Goal: Task Accomplishment & Management: Manage account settings

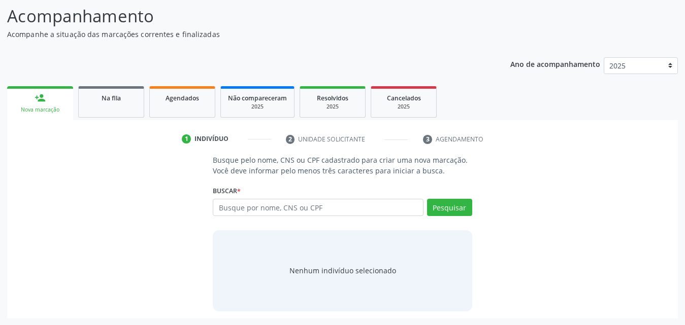
scroll to position [80, 0]
click at [345, 207] on input "text" at bounding box center [318, 206] width 211 height 17
type input "706805296587622"
click at [466, 204] on button "Pesquisar" at bounding box center [449, 206] width 45 height 17
type input "706805296587622"
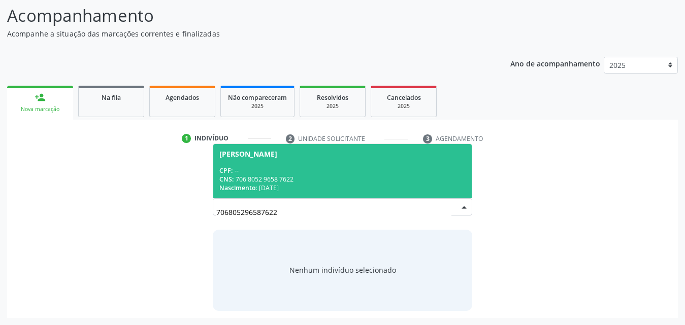
click at [257, 176] on div "CNS: 706 8052 9658 7622" at bounding box center [342, 179] width 246 height 9
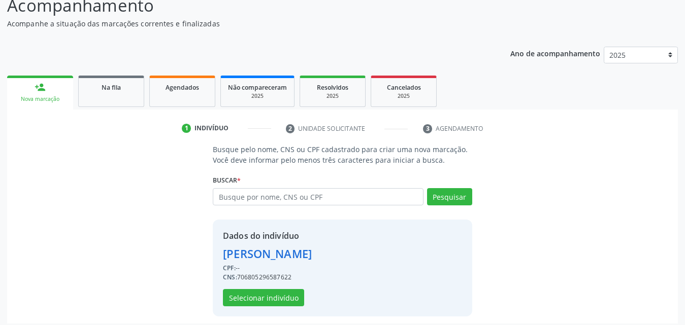
scroll to position [96, 0]
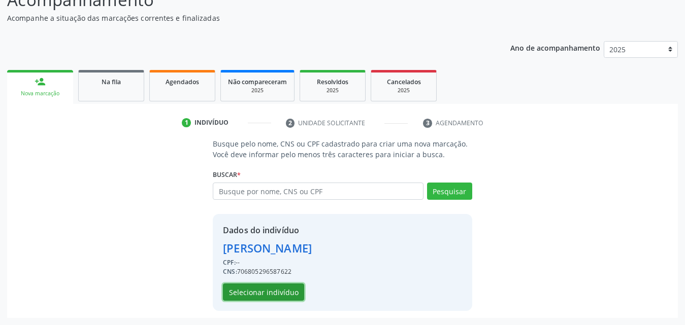
click at [252, 294] on button "Selecionar indivíduo" at bounding box center [263, 292] width 81 height 17
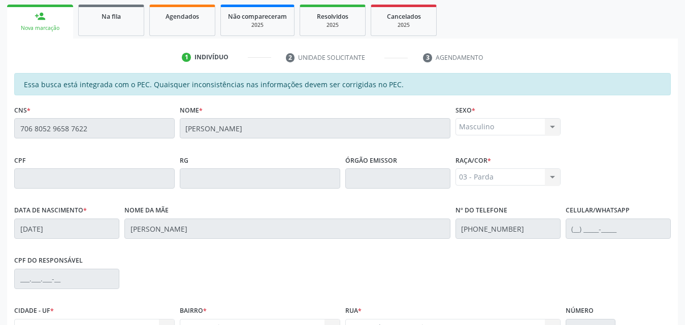
scroll to position [268, 0]
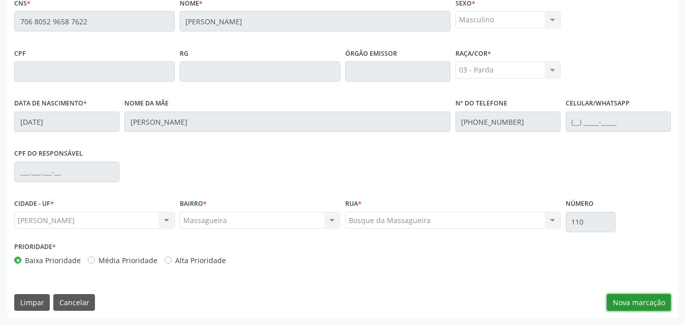
click at [635, 301] on button "Nova marcação" at bounding box center [638, 302] width 64 height 17
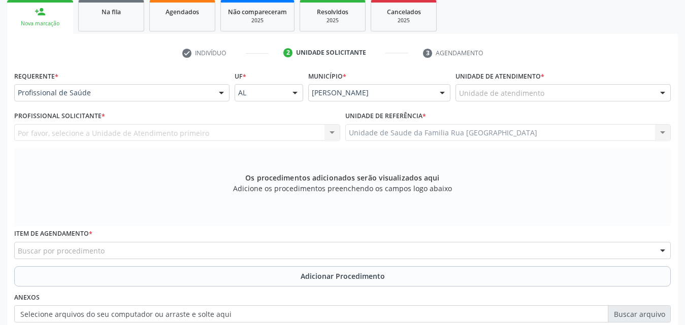
scroll to position [65, 0]
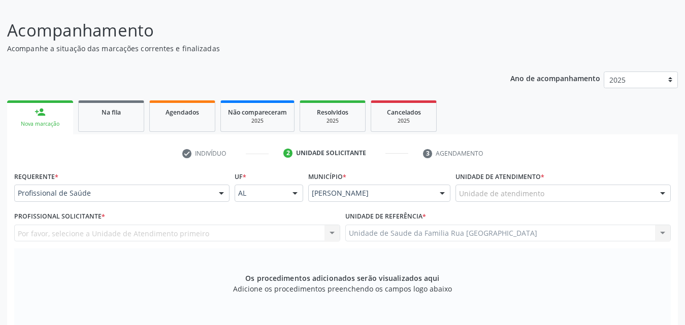
click at [631, 181] on div "Unidade de atendimento * Unidade de atendimento Aeronave Baron 58 Aeronave Cess…" at bounding box center [562, 185] width 215 height 32
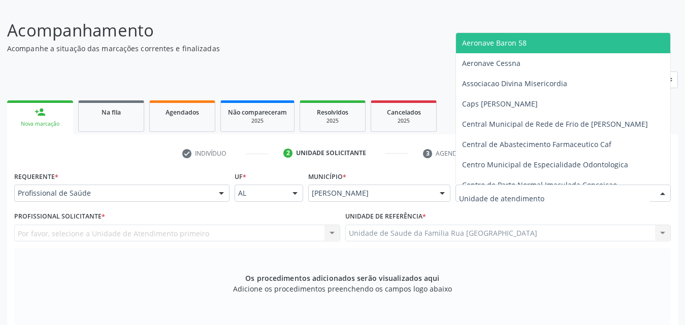
click at [612, 194] on div at bounding box center [562, 193] width 215 height 17
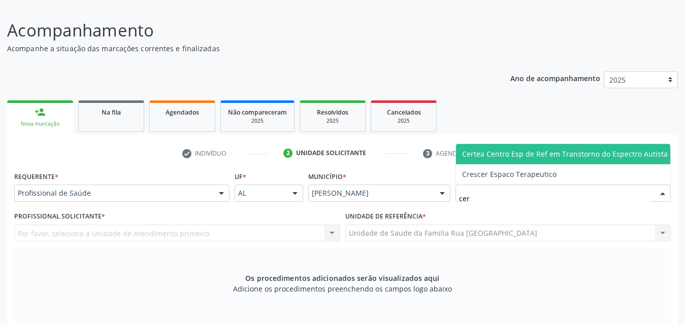
type input "cert"
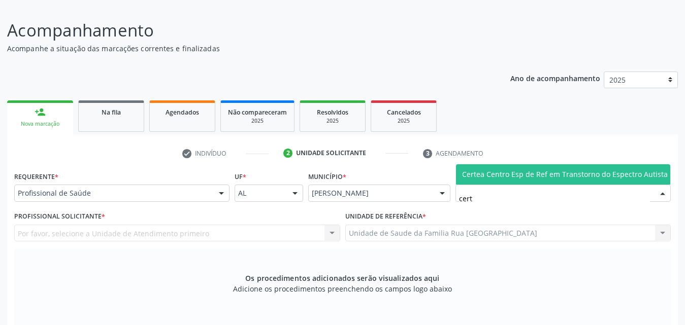
click at [568, 174] on span "Certea Centro Esp de Ref em Transtorno do Espectro Autista" at bounding box center [565, 174] width 206 height 10
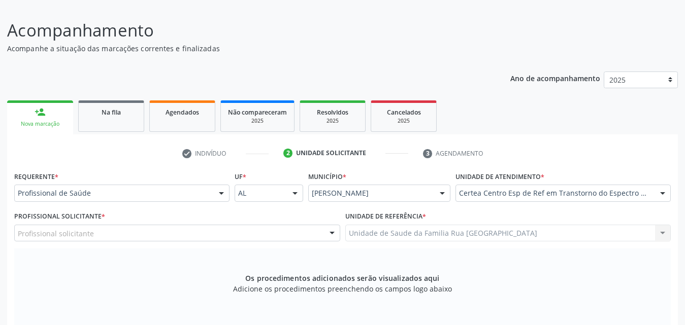
click at [133, 233] on div "Profissional solicitante" at bounding box center [177, 233] width 326 height 17
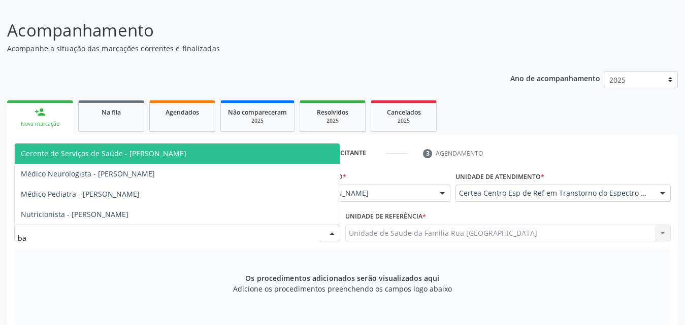
type input "bar"
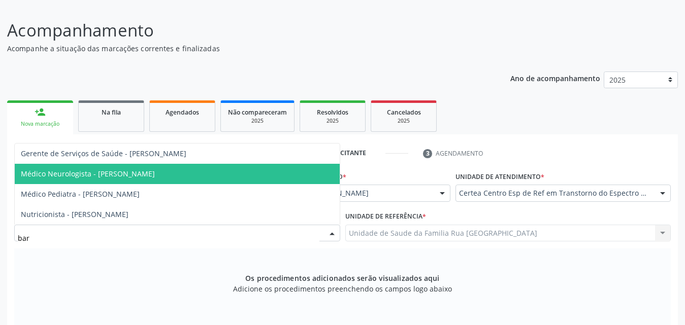
click at [141, 172] on span "Médico Neurologista - Barbara Helena Bernardes Cabral" at bounding box center [88, 174] width 134 height 10
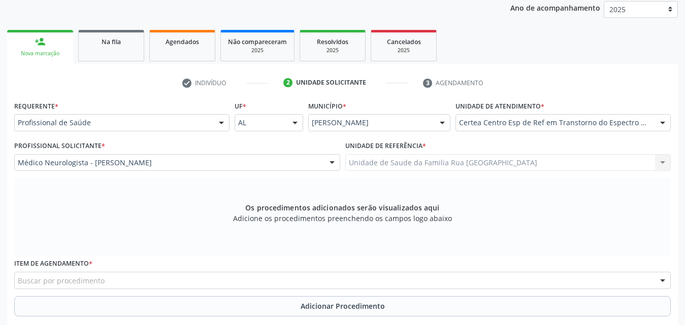
scroll to position [268, 0]
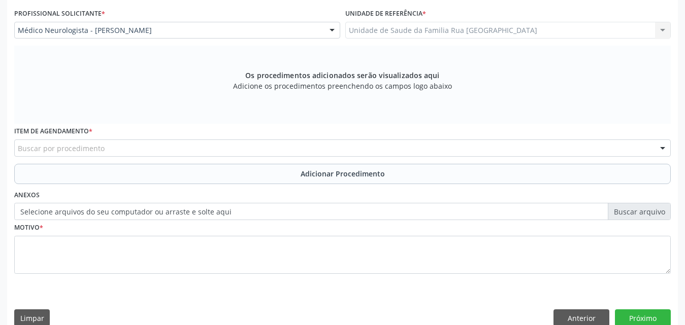
click at [265, 150] on div "Buscar por procedimento" at bounding box center [342, 148] width 656 height 17
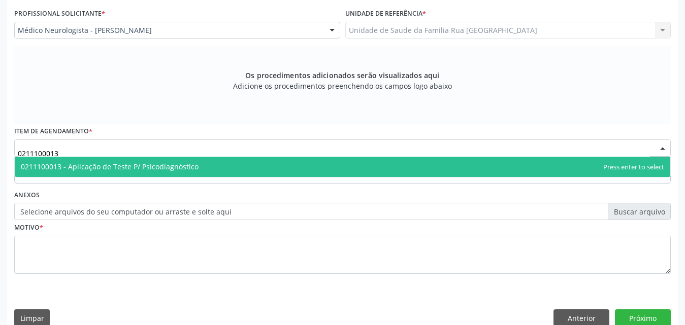
click at [127, 166] on span "0211100013 - Aplicação de Teste P/ Psicodiagnóstico" at bounding box center [110, 167] width 178 height 10
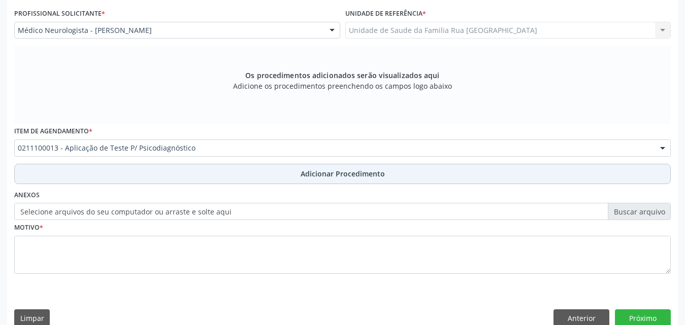
click at [329, 175] on span "Adicionar Procedimento" at bounding box center [342, 173] width 84 height 11
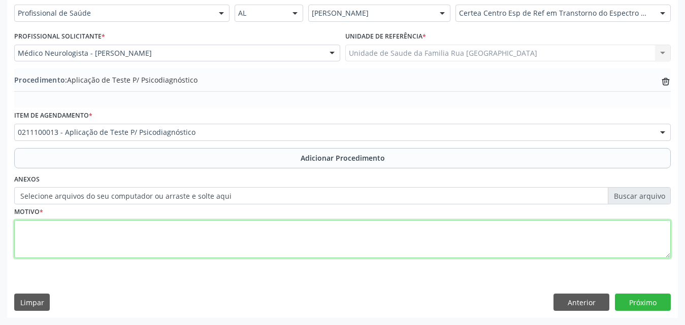
click at [92, 230] on textarea at bounding box center [342, 239] width 656 height 39
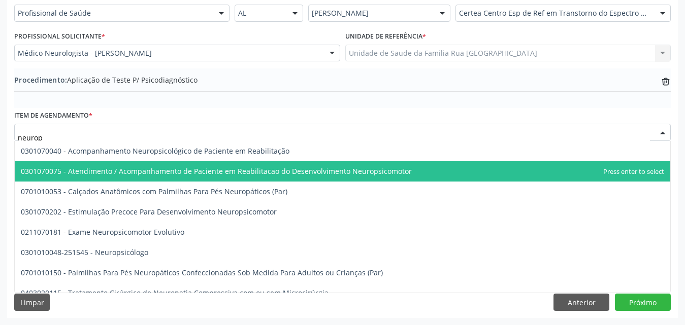
type input "neurops"
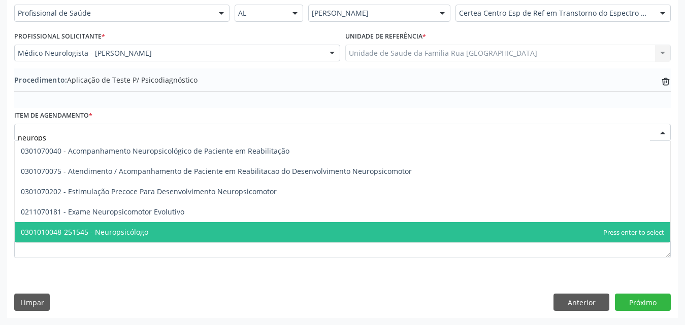
click at [123, 229] on span "0301010048-251545 - Neuropsicólogo" at bounding box center [84, 232] width 127 height 10
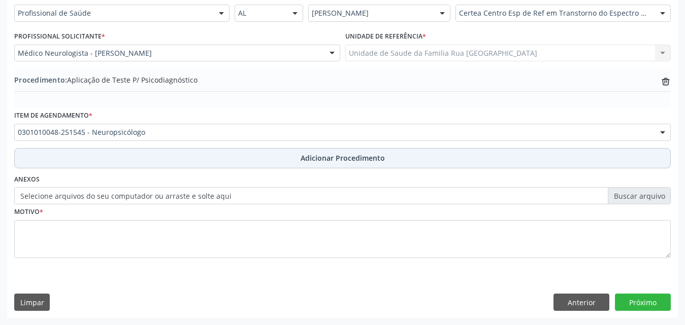
click at [332, 157] on span "Adicionar Procedimento" at bounding box center [342, 158] width 84 height 11
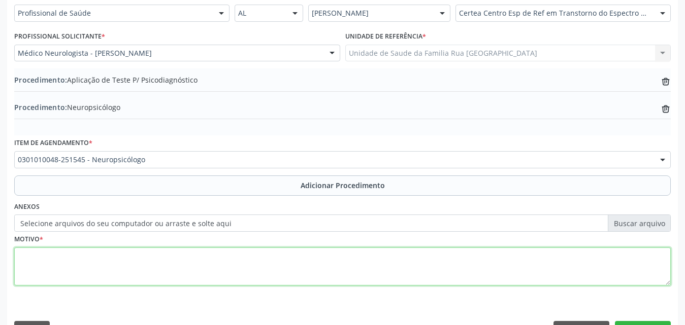
click at [110, 263] on textarea at bounding box center [342, 267] width 656 height 39
type textarea "a"
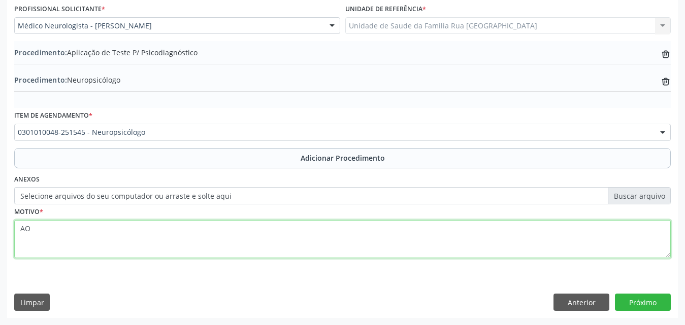
type textarea "A"
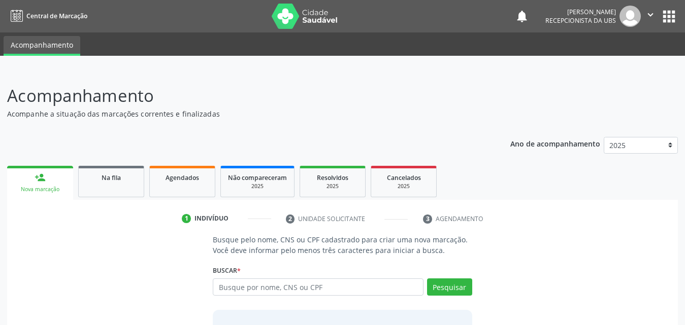
scroll to position [80, 0]
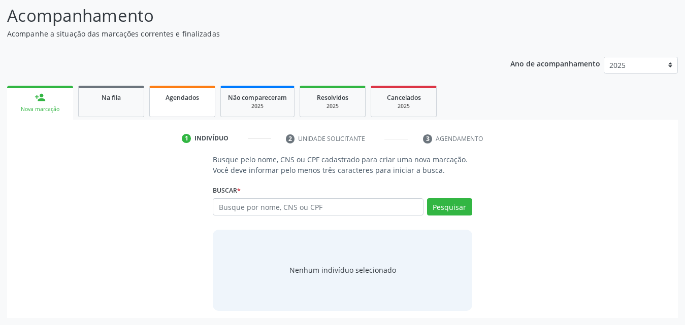
click at [185, 108] on link "Agendados" at bounding box center [182, 101] width 66 height 31
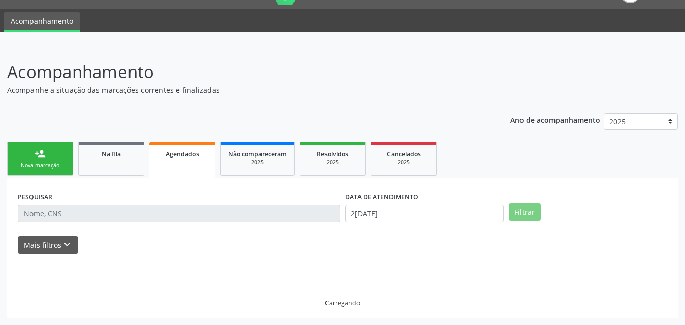
scroll to position [2, 0]
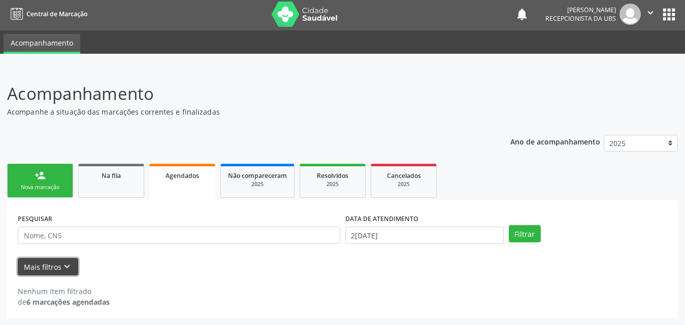
click at [34, 265] on button "Mais filtros keyboard_arrow_down" at bounding box center [48, 267] width 60 height 18
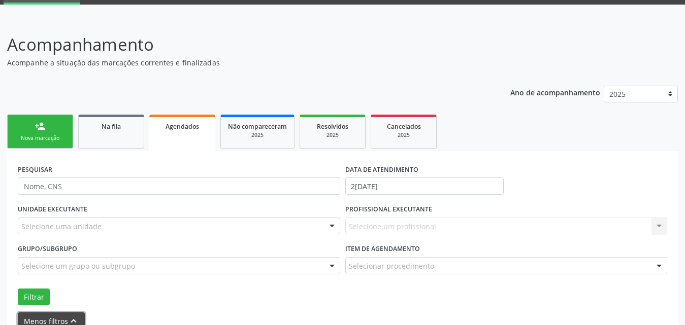
scroll to position [106, 0]
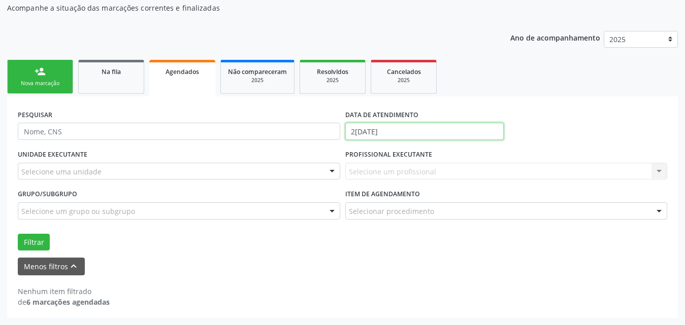
click at [398, 134] on input "2[DATE]" at bounding box center [424, 131] width 158 height 17
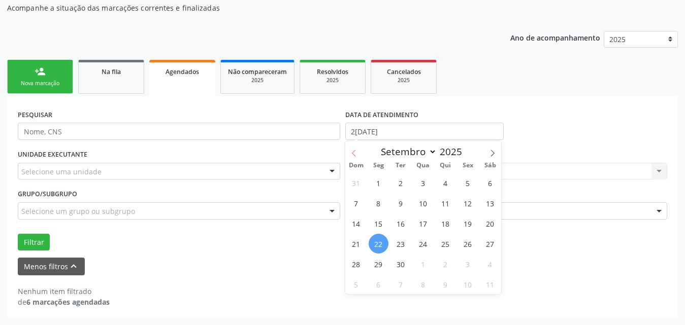
click at [354, 155] on icon at bounding box center [353, 153] width 7 height 7
select select "7"
click at [466, 185] on span "1" at bounding box center [468, 183] width 20 height 20
type input "[DATE]"
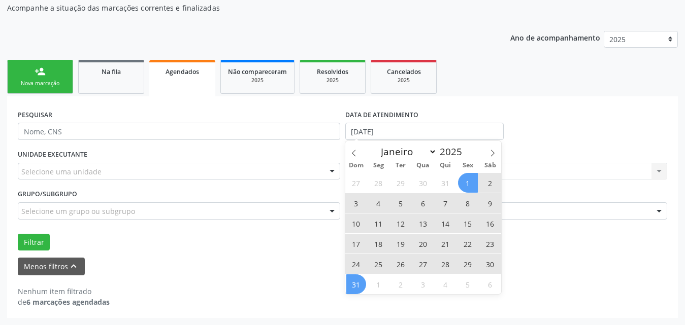
click at [354, 284] on span "31" at bounding box center [356, 285] width 20 height 20
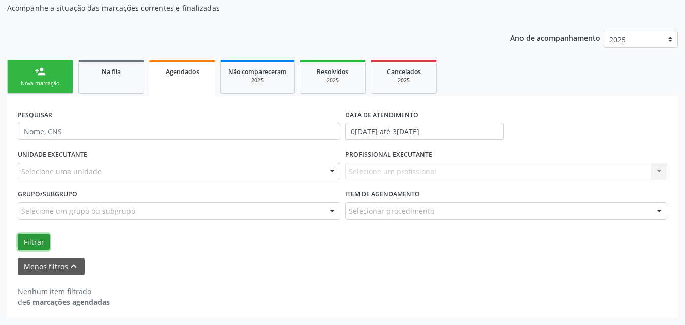
click at [27, 235] on button "Filtrar" at bounding box center [34, 242] width 32 height 17
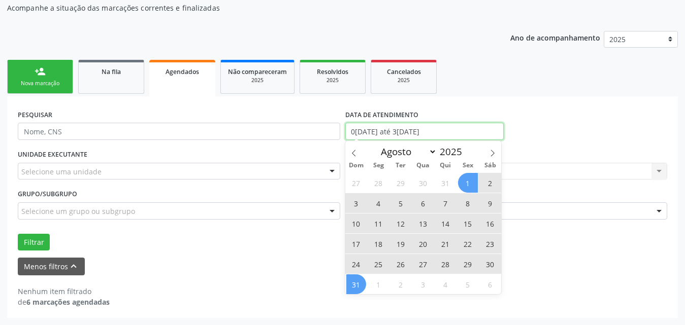
click at [482, 135] on input "0[DATE] até 3[DATE]" at bounding box center [424, 131] width 158 height 17
click at [468, 184] on span "1" at bounding box center [468, 183] width 20 height 20
type input "[DATE]"
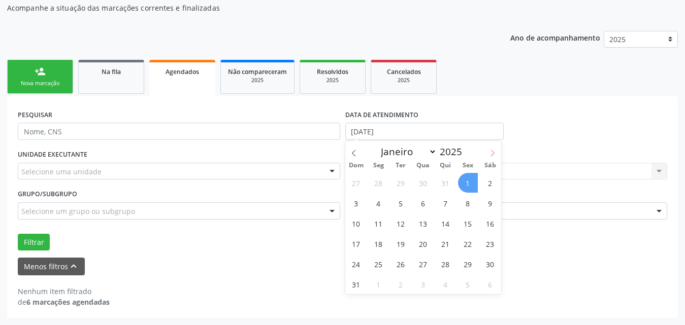
click at [492, 156] on icon at bounding box center [492, 153] width 7 height 7
select select "8"
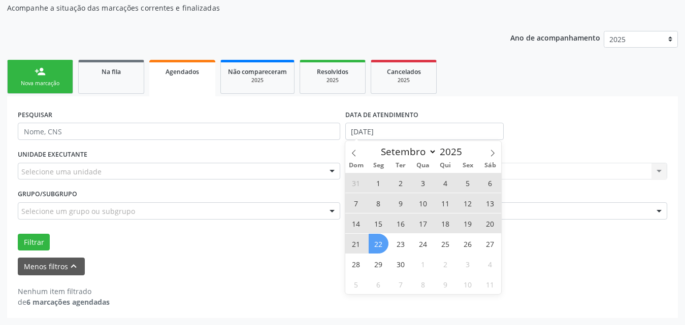
click at [378, 243] on span "22" at bounding box center [378, 244] width 20 height 20
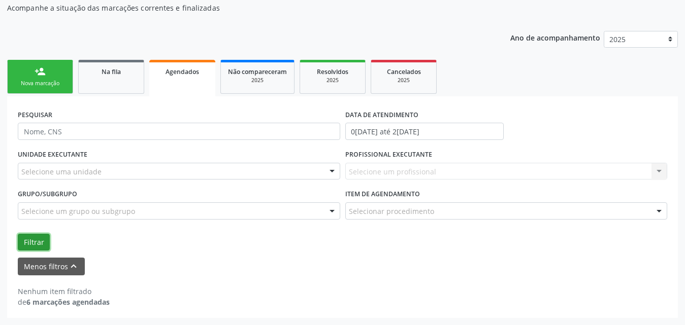
click at [43, 244] on button "Filtrar" at bounding box center [34, 242] width 32 height 17
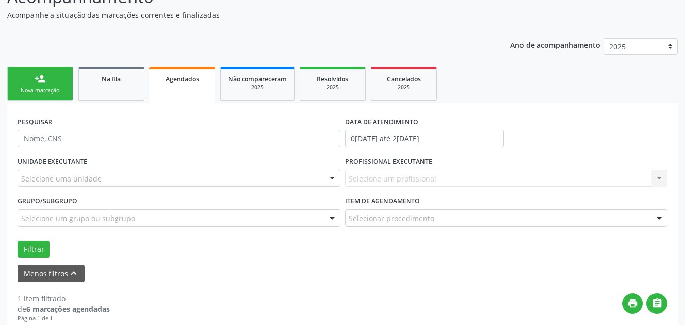
scroll to position [117, 0]
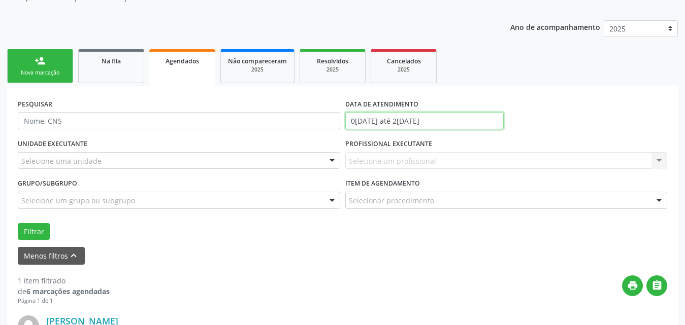
click at [468, 117] on input "01/08/2025 até 22/09/2025" at bounding box center [424, 120] width 158 height 17
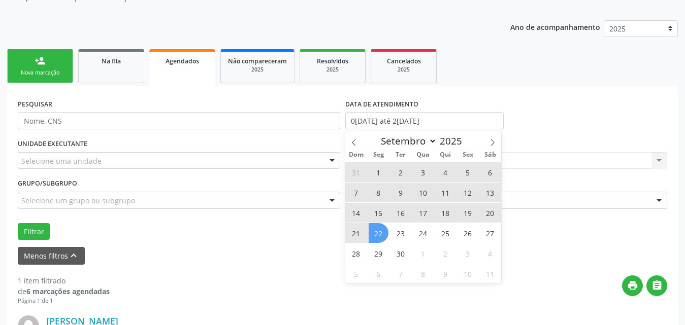
click at [374, 174] on span "1" at bounding box center [378, 172] width 20 height 20
type input "01/09/2025"
click at [375, 232] on span "22" at bounding box center [378, 233] width 20 height 20
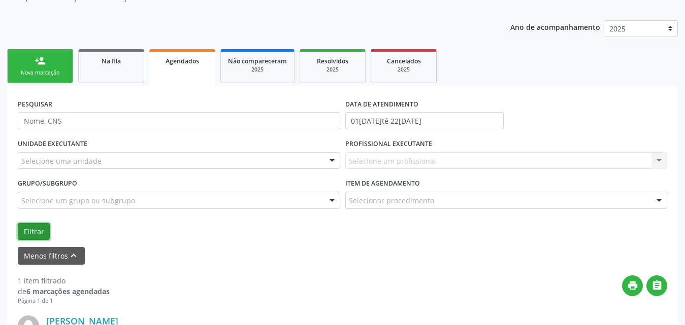
click at [23, 232] on button "Filtrar" at bounding box center [34, 231] width 32 height 17
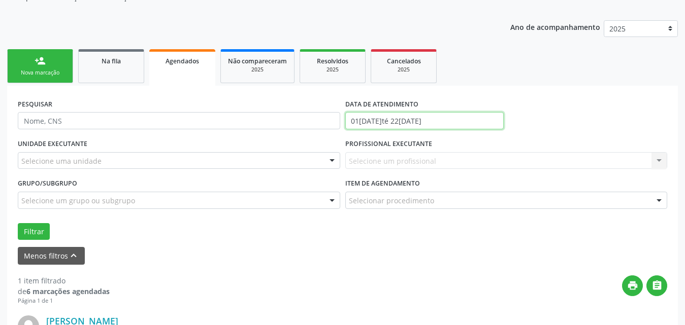
click at [460, 116] on input "01/09/2025 até 22/09/2025" at bounding box center [424, 120] width 158 height 17
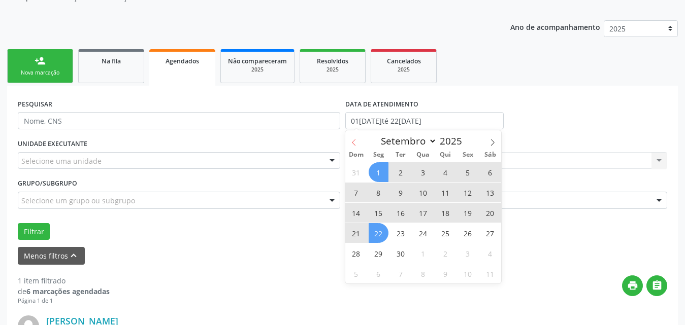
click at [349, 141] on span at bounding box center [353, 138] width 17 height 17
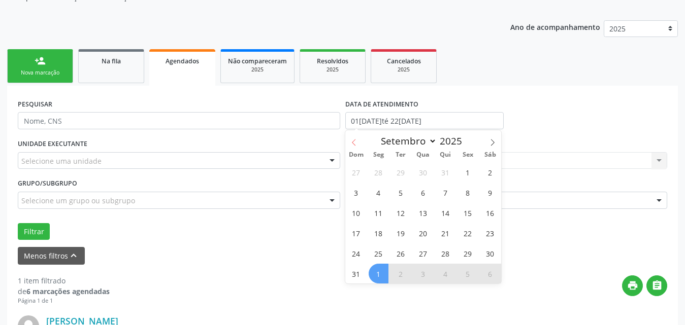
select select "7"
click at [464, 173] on span "1" at bounding box center [468, 172] width 20 height 20
type input "01/08/2025"
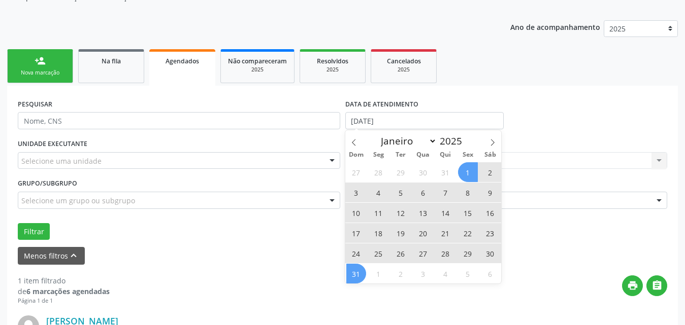
click at [358, 280] on span "31" at bounding box center [356, 274] width 20 height 20
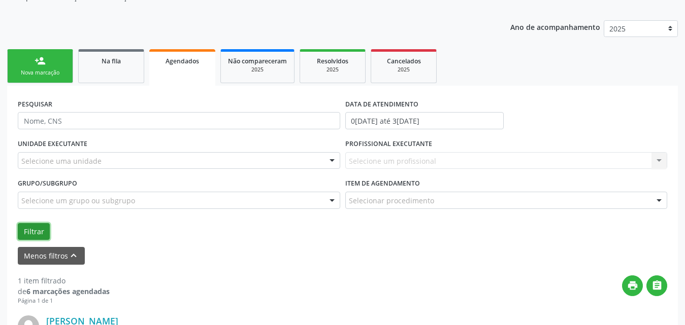
click at [30, 229] on button "Filtrar" at bounding box center [34, 231] width 32 height 17
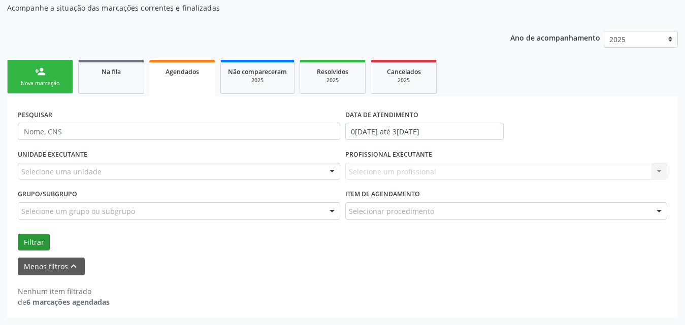
scroll to position [106, 0]
click at [461, 131] on input "01/08/2025 até 31/08/2025" at bounding box center [424, 131] width 158 height 17
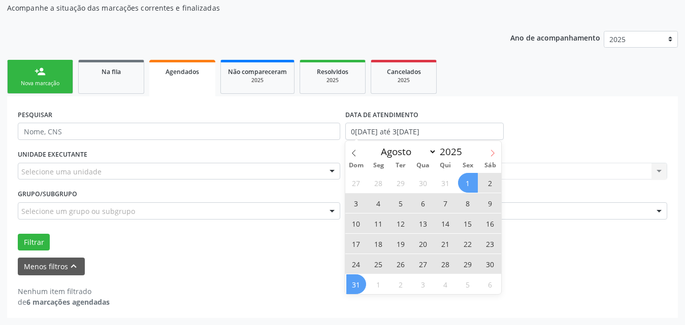
click at [492, 154] on icon at bounding box center [492, 153] width 7 height 7
select select "8"
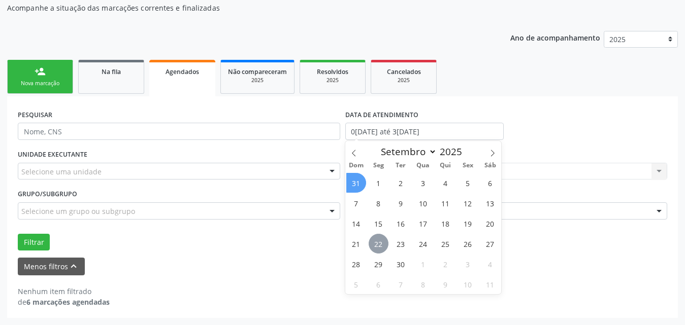
click at [375, 241] on span "22" at bounding box center [378, 244] width 20 height 20
type input "[DATE]"
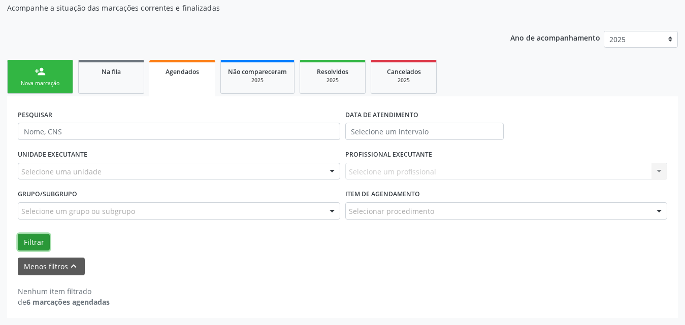
click at [31, 237] on button "Filtrar" at bounding box center [34, 242] width 32 height 17
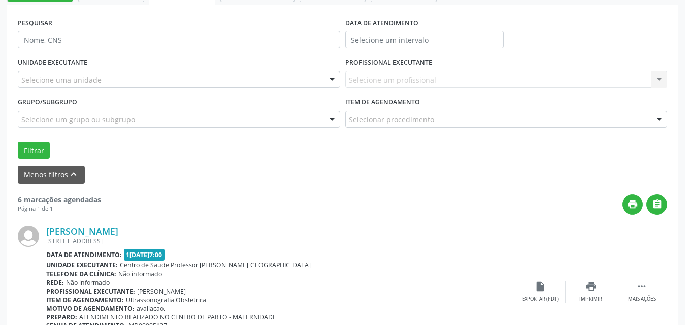
scroll to position [101, 0]
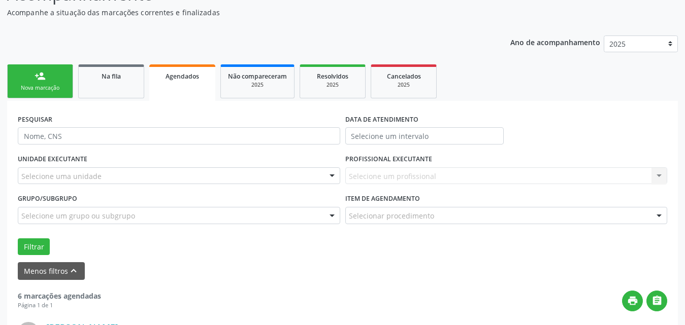
click at [56, 82] on link "person_add Nova marcação" at bounding box center [40, 81] width 66 height 34
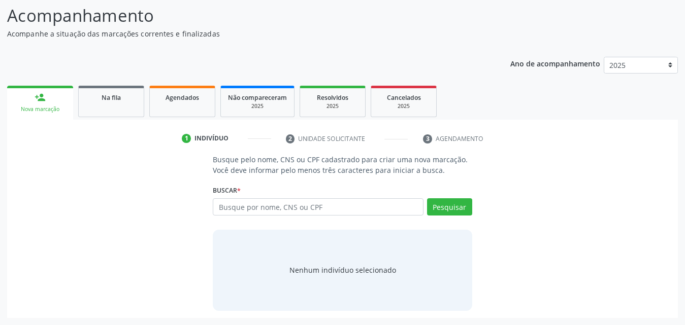
scroll to position [80, 0]
click at [340, 203] on input "text" at bounding box center [318, 206] width 211 height 17
type input "r"
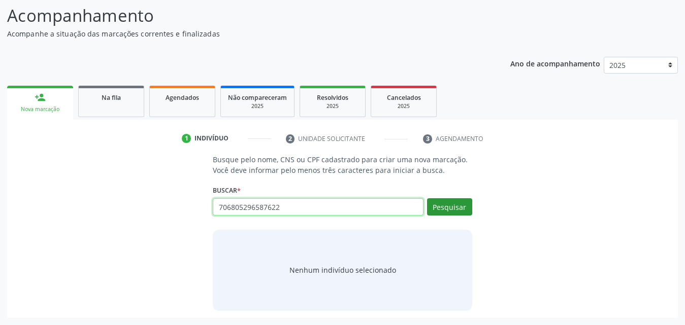
type input "706805296587622"
click at [431, 212] on button "Pesquisar" at bounding box center [449, 206] width 45 height 17
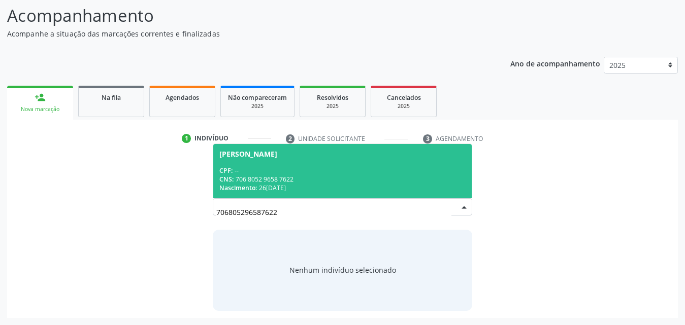
click at [318, 173] on div "CPF: --" at bounding box center [342, 170] width 246 height 9
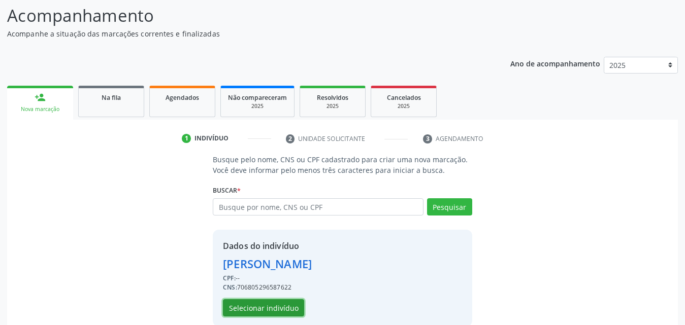
click at [267, 306] on button "Selecionar indivíduo" at bounding box center [263, 307] width 81 height 17
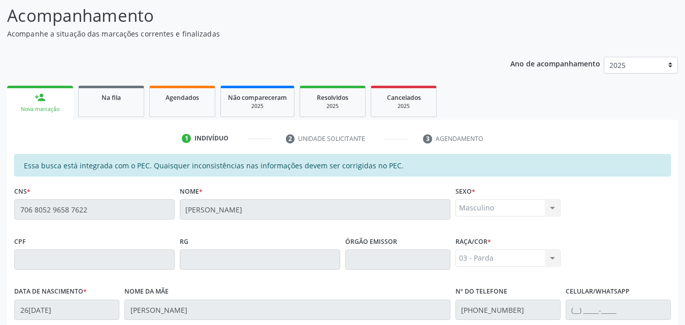
scroll to position [268, 0]
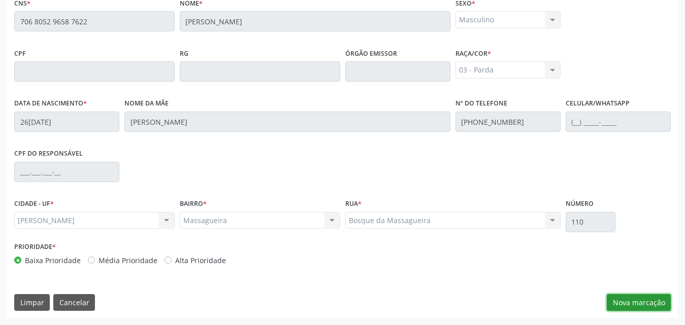
click at [632, 302] on button "Nova marcação" at bounding box center [638, 302] width 64 height 17
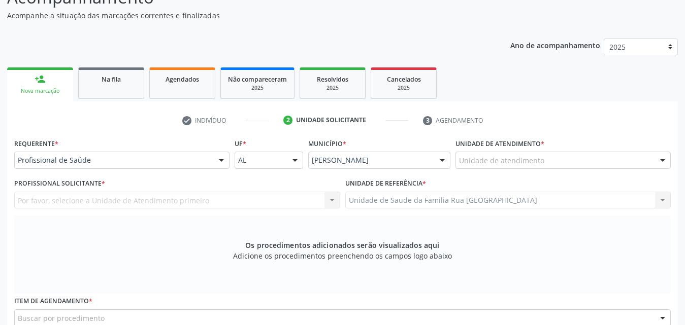
scroll to position [116, 0]
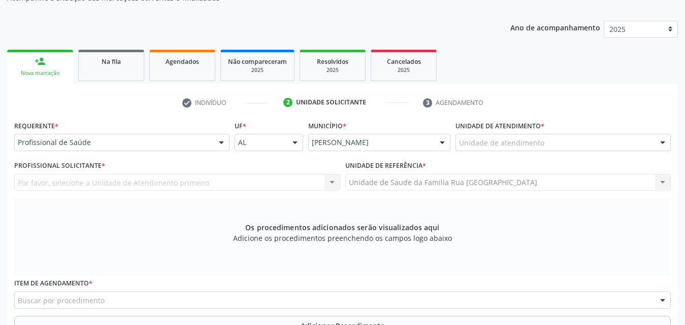
click at [330, 179] on div "Por favor, selecione a Unidade de Atendimento primeiro Nenhum resultado encontr…" at bounding box center [177, 182] width 326 height 17
click at [551, 146] on div "Unidade de atendimento" at bounding box center [562, 142] width 215 height 17
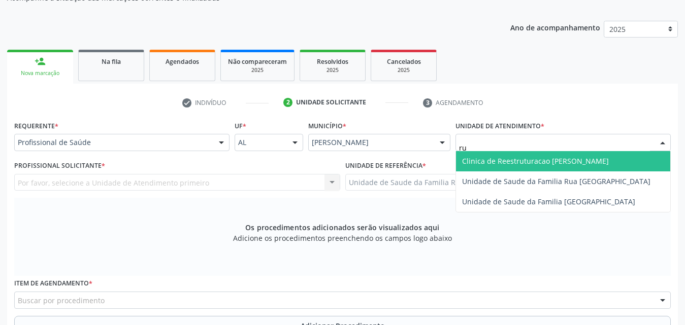
type input "rua"
click at [539, 162] on span "Unidade de Saude da Familia Rua [GEOGRAPHIC_DATA]" at bounding box center [556, 161] width 188 height 10
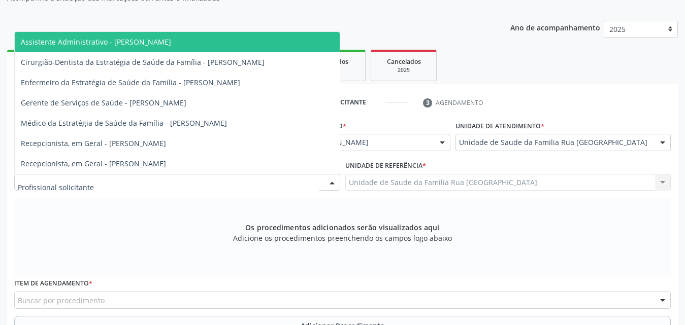
click at [104, 179] on div at bounding box center [177, 182] width 326 height 17
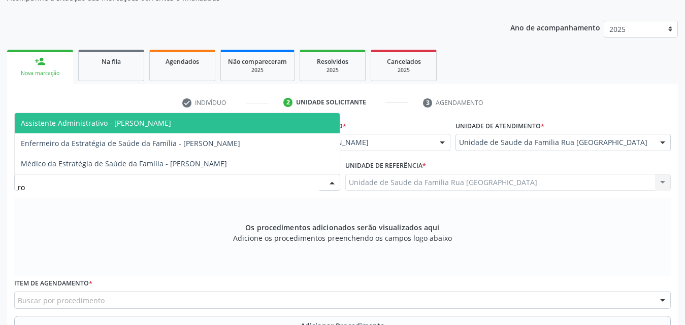
type input "rod"
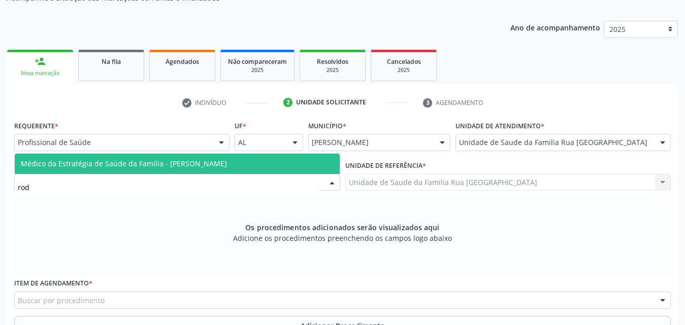
click at [119, 164] on span "Médico da Estratégia de Saúde da Família - Rodrigo Paranhos de Melo" at bounding box center [124, 164] width 206 height 10
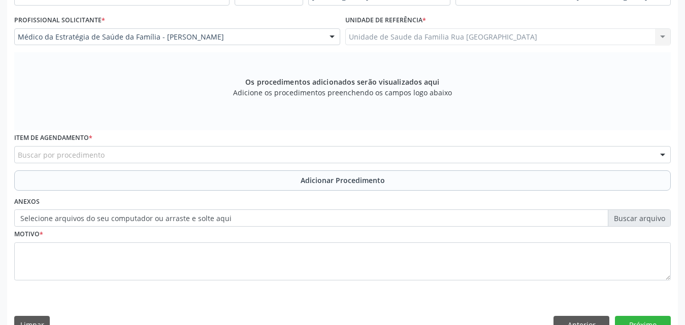
scroll to position [284, 0]
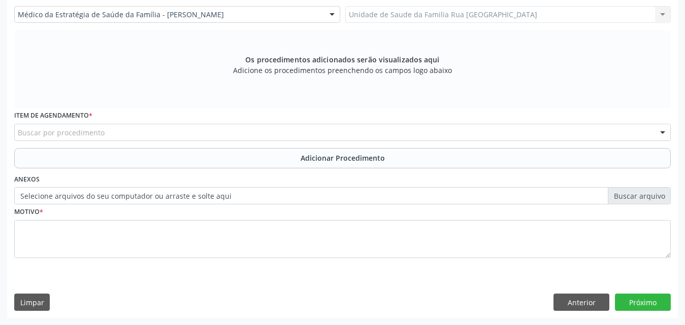
click at [146, 132] on div "Buscar por procedimento" at bounding box center [342, 132] width 656 height 17
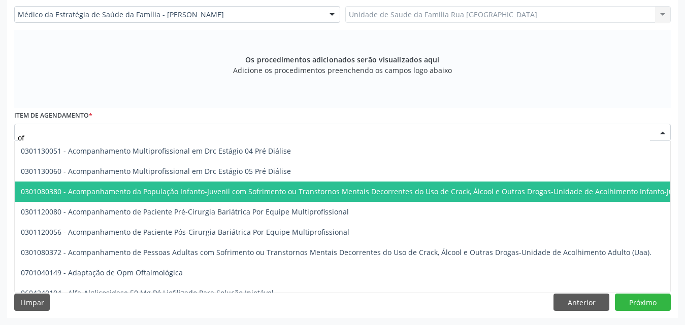
type input "o"
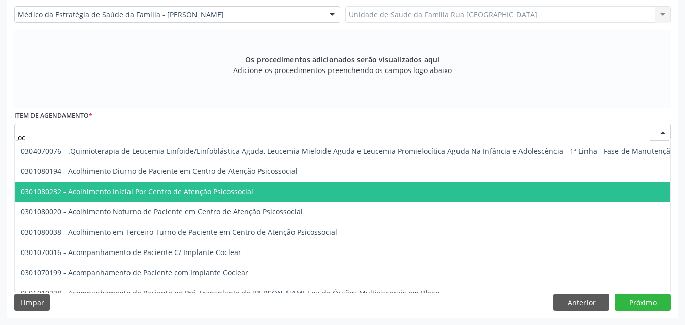
type input "o"
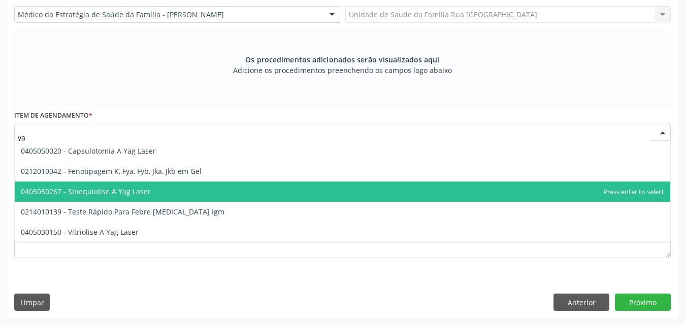
type input "y"
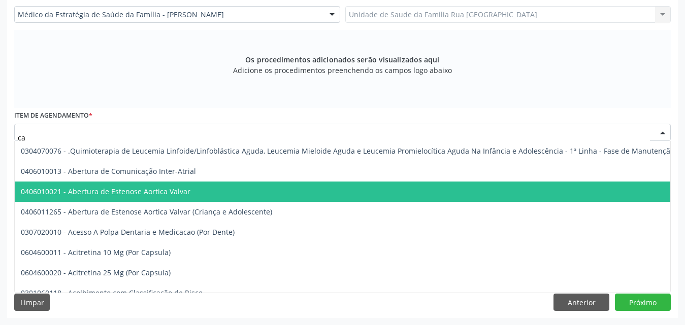
type input "c"
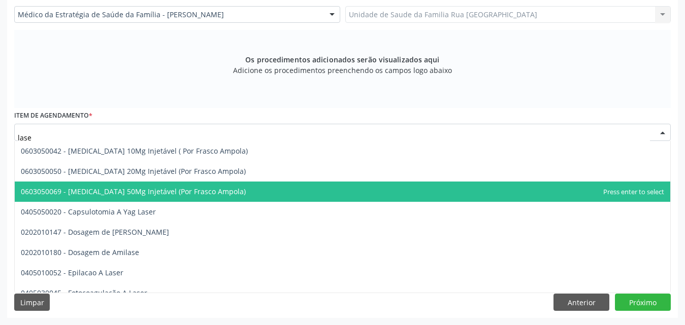
type input "laser"
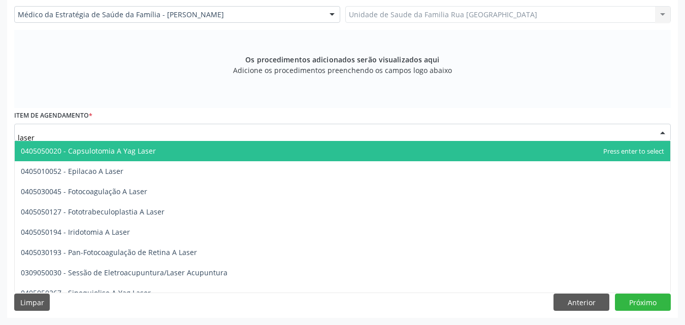
click at [163, 152] on span "0405050020 - Capsulotomia A Yag Laser" at bounding box center [342, 151] width 655 height 20
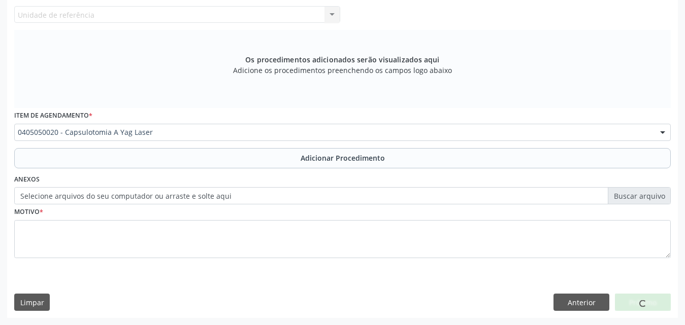
scroll to position [0, 0]
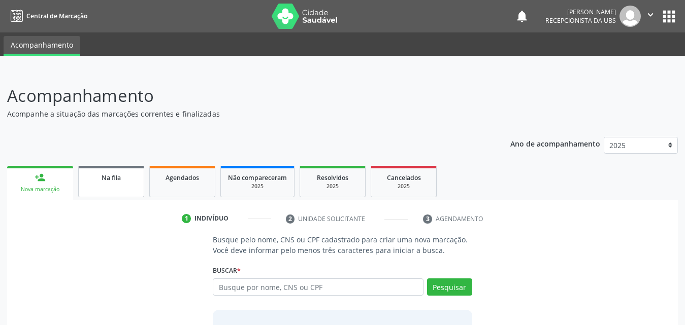
click at [102, 180] on span "Na fila" at bounding box center [110, 178] width 19 height 9
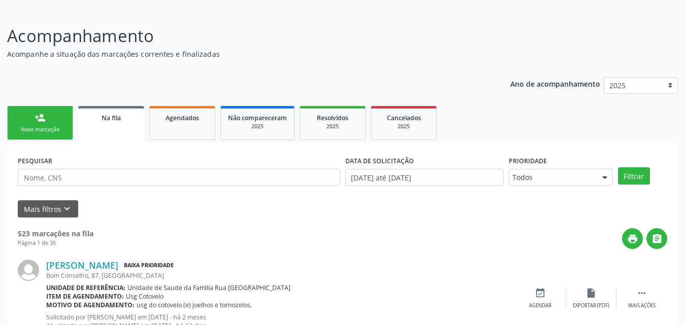
scroll to position [152, 0]
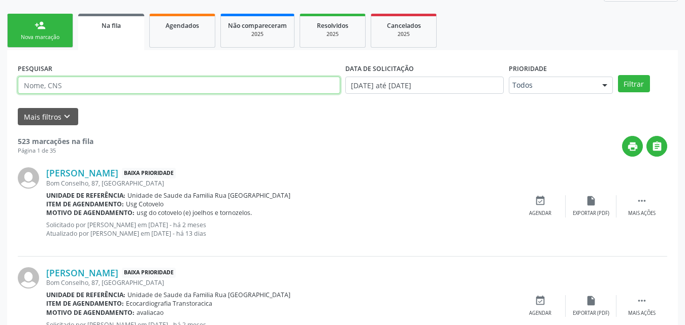
paste input "705006819583759"
click at [618, 75] on button "Filtrar" at bounding box center [634, 83] width 32 height 17
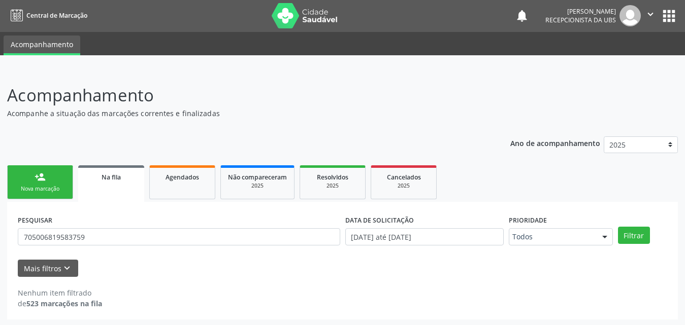
scroll to position [2, 0]
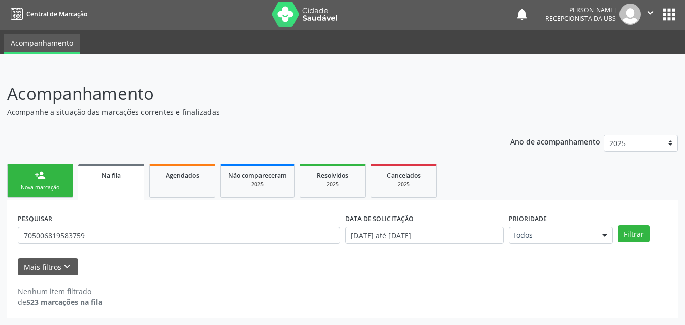
click at [103, 170] on div "Na fila" at bounding box center [111, 175] width 52 height 11
click at [106, 171] on div "Na fila" at bounding box center [111, 175] width 52 height 11
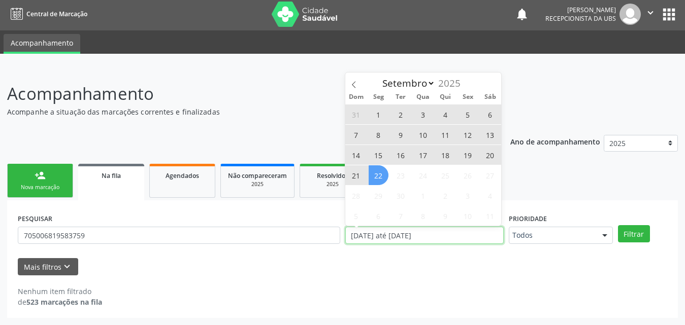
click at [468, 239] on input "01/01/2025 até 22/09/2025" at bounding box center [424, 235] width 158 height 17
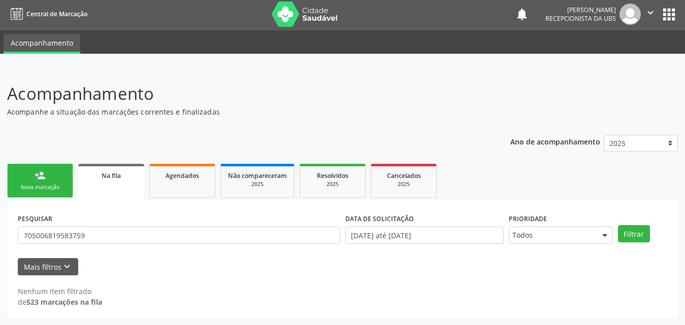
click at [461, 267] on div "Mais filtros keyboard_arrow_down" at bounding box center [342, 267] width 654 height 18
click at [630, 236] on button "Filtrar" at bounding box center [634, 233] width 32 height 17
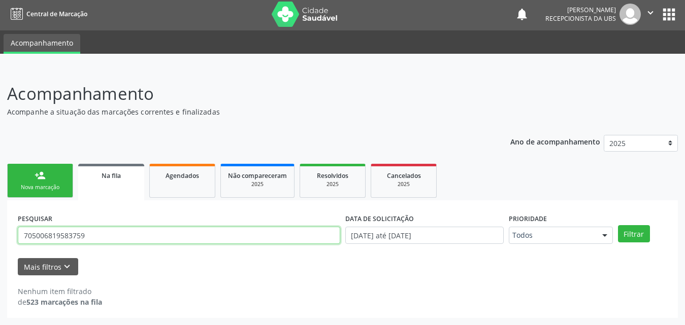
click at [92, 236] on input "705006819583759" at bounding box center [179, 235] width 322 height 17
paste input "4108170210077"
type input "704108170210077"
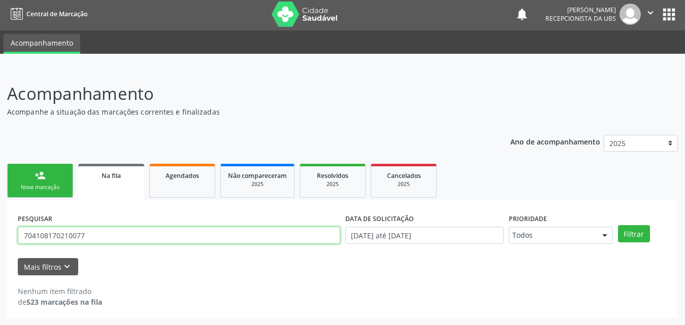
click at [618, 225] on button "Filtrar" at bounding box center [634, 233] width 32 height 17
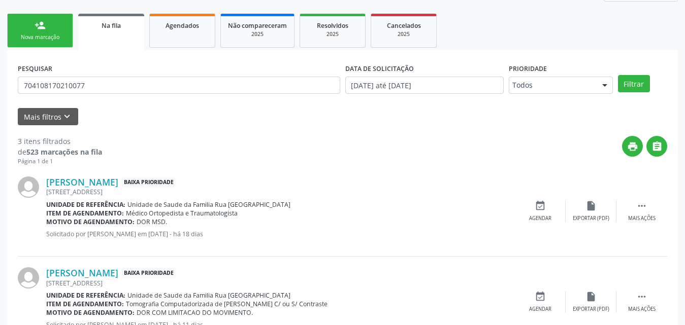
scroll to position [0, 0]
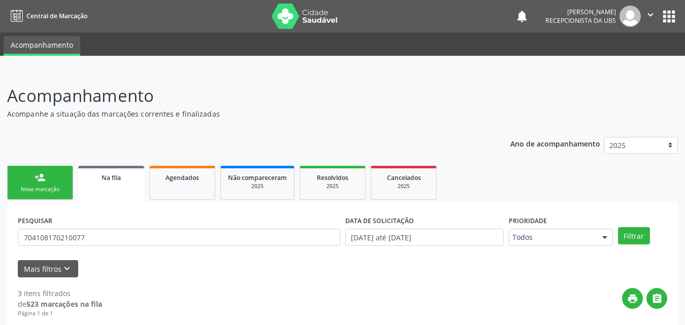
click at [109, 181] on span "Na fila" at bounding box center [110, 178] width 19 height 9
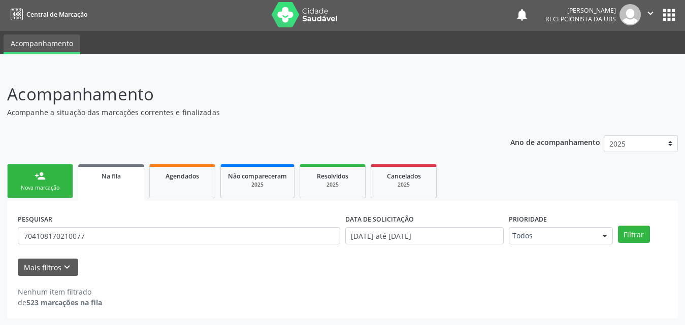
scroll to position [2, 0]
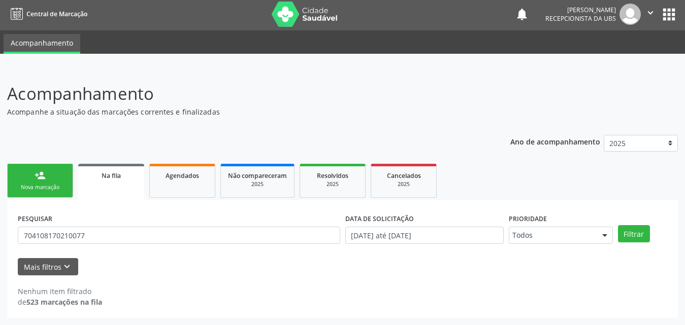
click at [44, 189] on div "Nova marcação" at bounding box center [40, 188] width 51 height 8
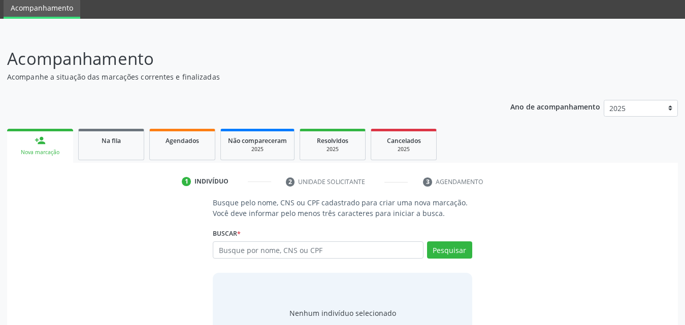
scroll to position [80, 0]
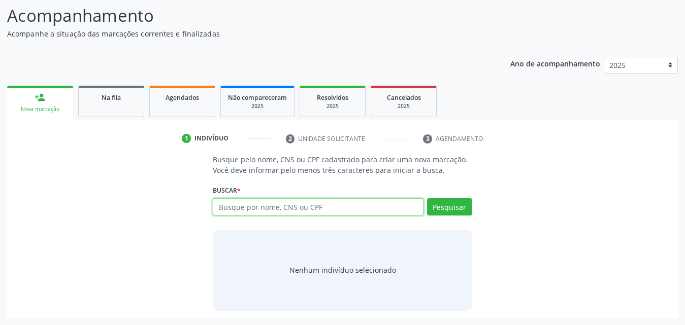
click at [320, 208] on input "text" at bounding box center [318, 206] width 211 height 17
type input "706805296587622"
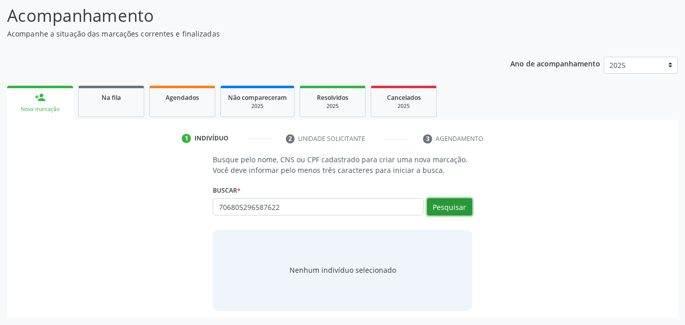
click at [449, 200] on button "Pesquisar" at bounding box center [449, 206] width 45 height 17
type input "706805296587622"
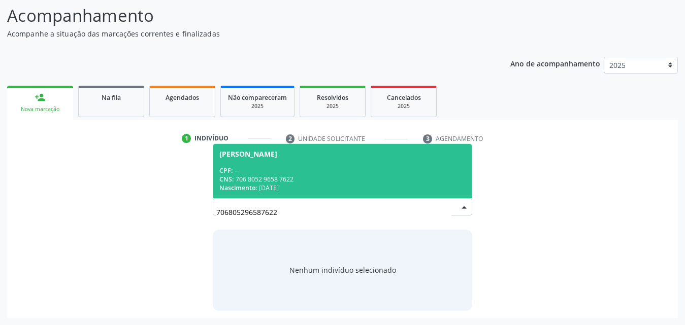
click at [281, 176] on div "CNS: 706 8052 9658 7622" at bounding box center [342, 179] width 246 height 9
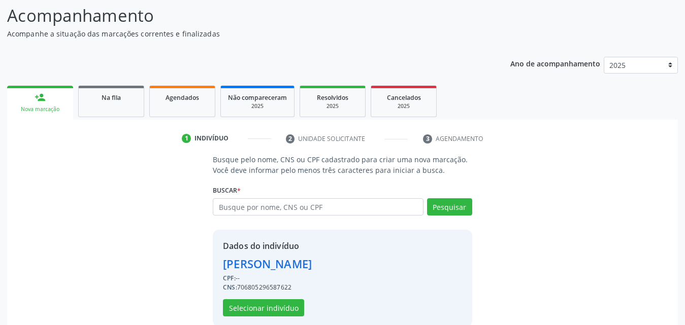
scroll to position [96, 0]
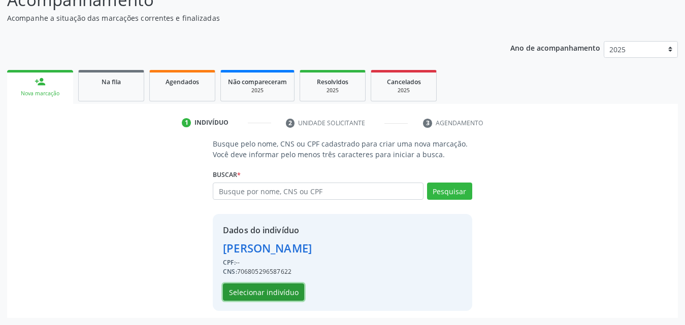
click at [260, 286] on button "Selecionar indivíduo" at bounding box center [263, 292] width 81 height 17
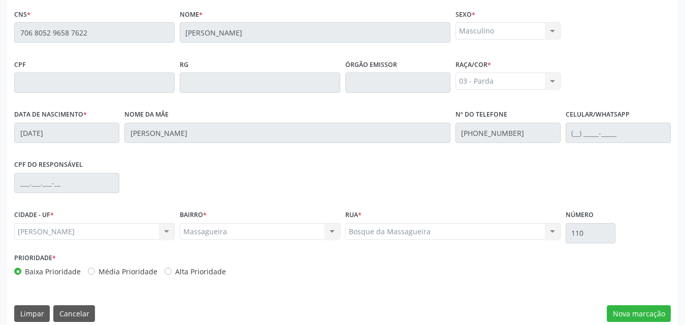
scroll to position [268, 0]
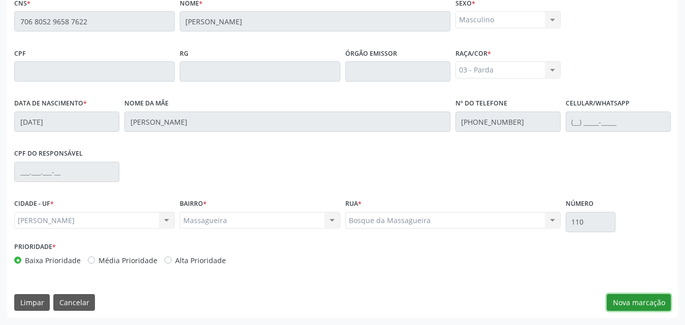
click at [627, 302] on button "Nova marcação" at bounding box center [638, 302] width 64 height 17
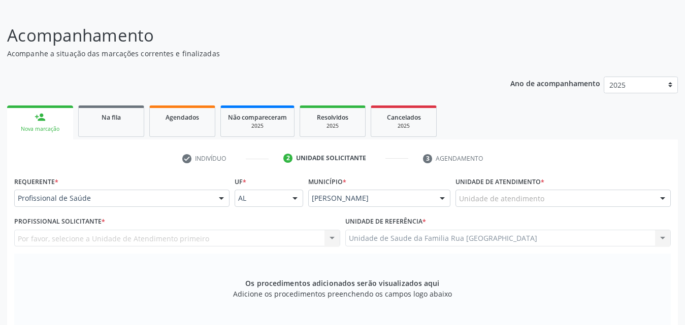
scroll to position [203, 0]
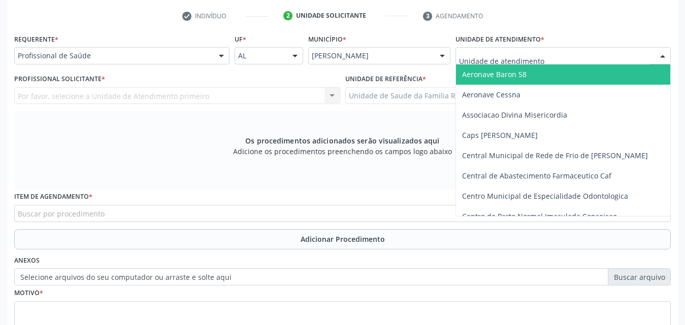
click at [617, 55] on div at bounding box center [562, 55] width 215 height 17
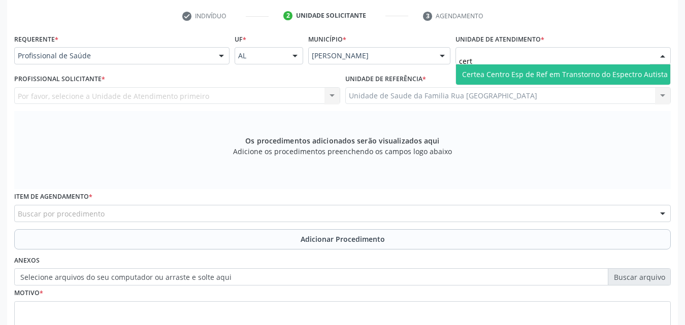
type input "certe"
click at [596, 82] on span "Certea Centro Esp de Ref em Transtorno do Espectro Autista" at bounding box center [565, 74] width 218 height 20
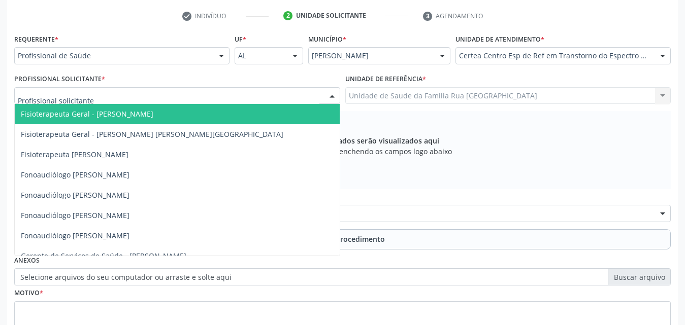
click at [130, 97] on div at bounding box center [177, 95] width 326 height 17
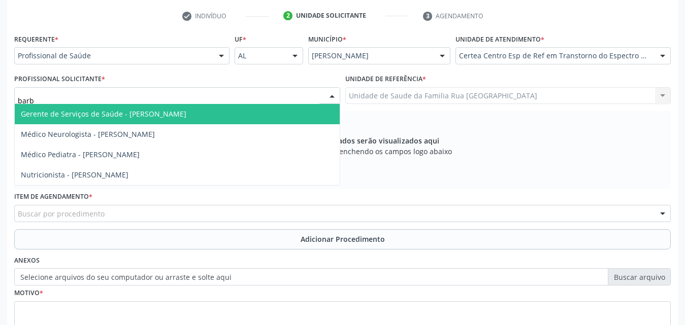
type input "barba"
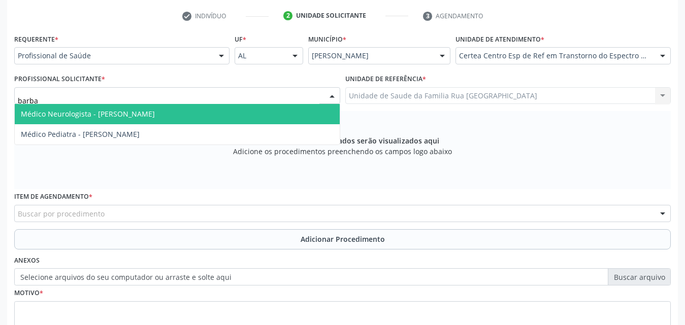
click at [128, 116] on span "Médico Neurologista - Barbara Helena Bernardes Cabral" at bounding box center [88, 114] width 134 height 10
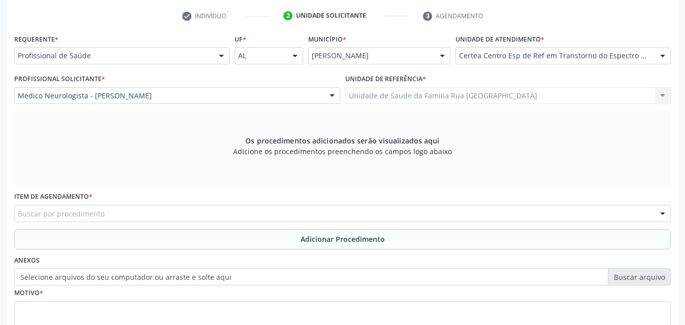
scroll to position [284, 0]
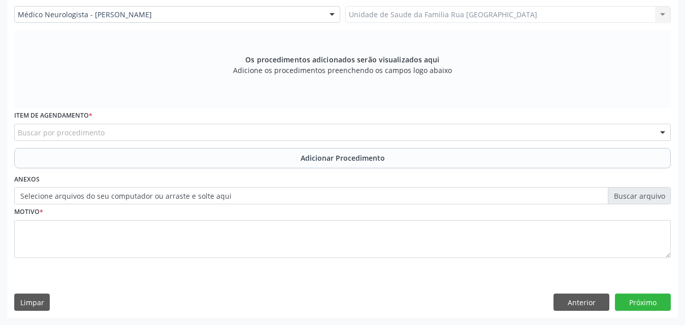
click at [204, 131] on div "Buscar por procedimento" at bounding box center [342, 132] width 656 height 17
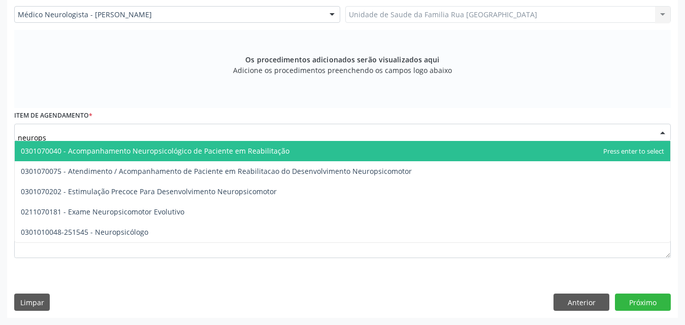
type input "neuropsi"
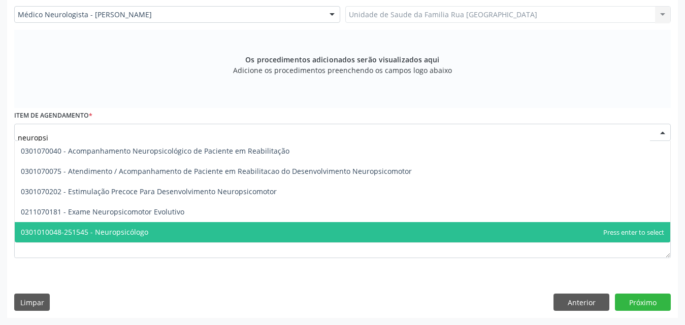
click at [133, 232] on span "0301010048-251545 - Neuropsicólogo" at bounding box center [84, 232] width 127 height 10
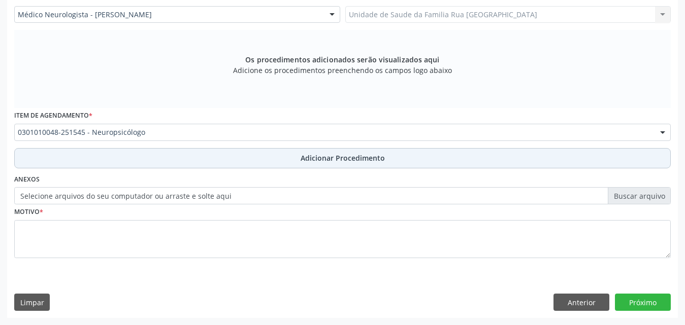
click at [324, 154] on span "Adicionar Procedimento" at bounding box center [342, 158] width 84 height 11
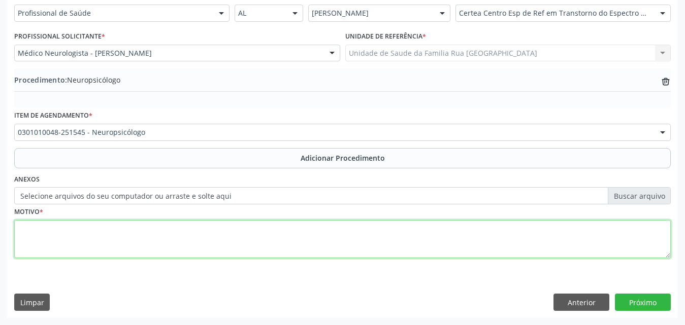
click at [98, 229] on textarea at bounding box center [342, 239] width 656 height 39
type textarea "e"
type textarea "ENCAMINHADO AO ( TEA )"
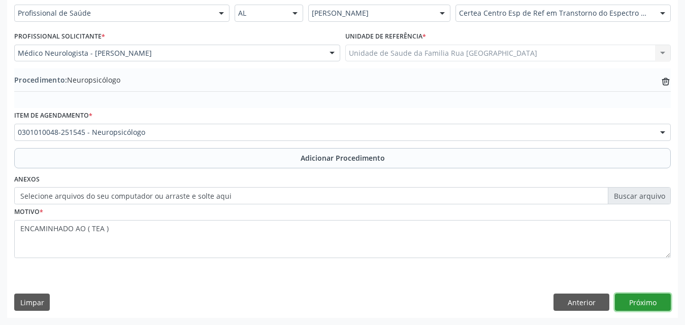
click at [643, 304] on button "Próximo" at bounding box center [643, 302] width 56 height 17
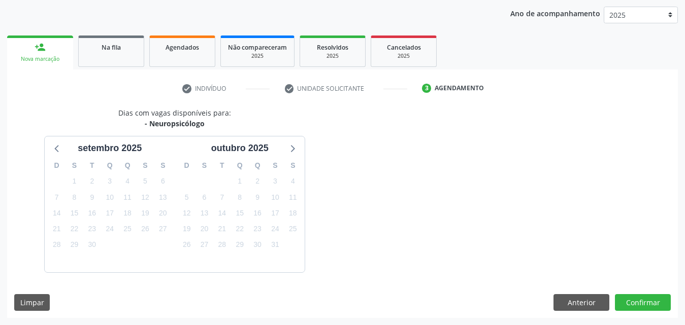
scroll to position [160, 0]
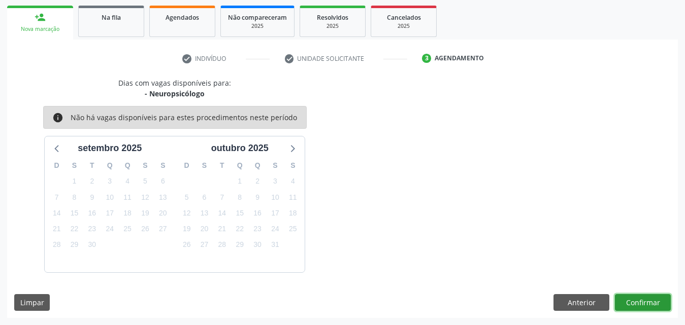
click at [643, 304] on button "Confirmar" at bounding box center [643, 302] width 56 height 17
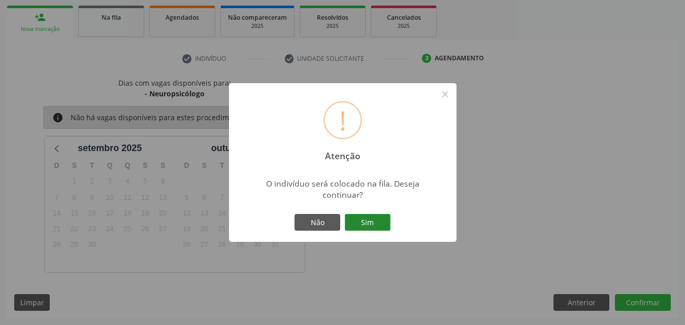
click at [379, 228] on button "Sim" at bounding box center [368, 222] width 46 height 17
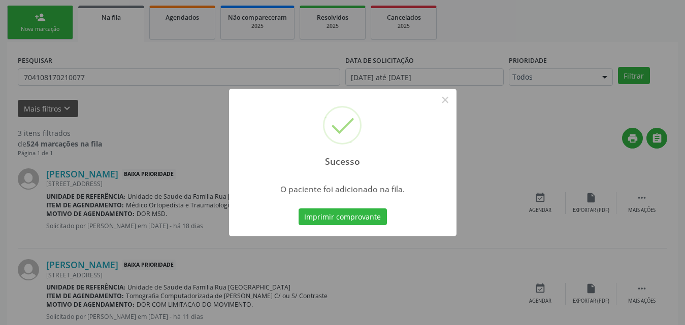
scroll to position [24, 0]
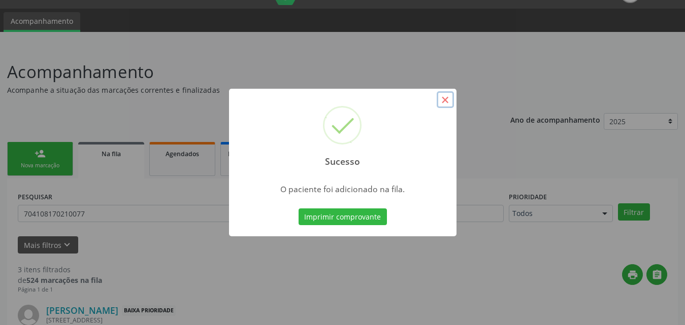
click at [447, 100] on button "×" at bounding box center [444, 99] width 17 height 17
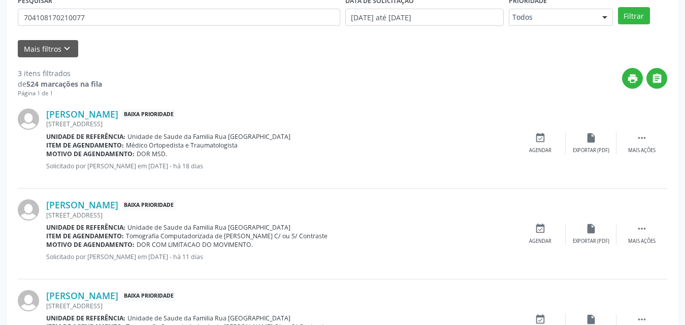
scroll to position [283, 0]
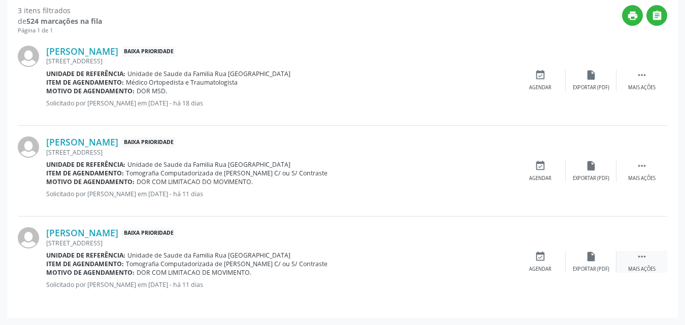
click at [638, 262] on icon "" at bounding box center [641, 256] width 11 height 11
click at [548, 271] on div "Cancelar" at bounding box center [540, 269] width 24 height 7
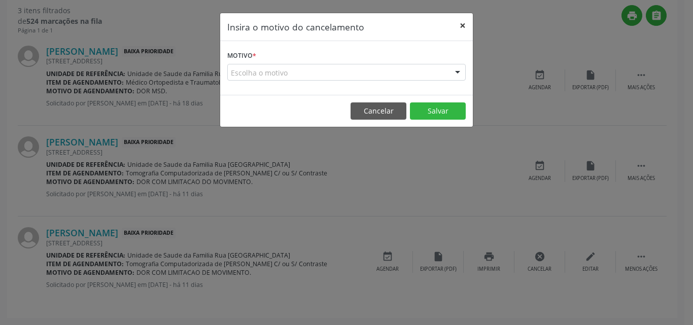
click at [464, 30] on button "×" at bounding box center [463, 25] width 20 height 25
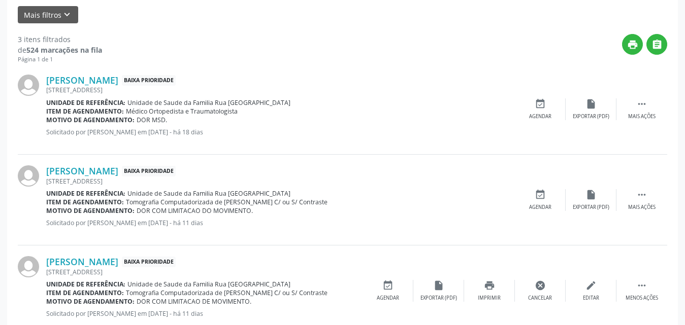
scroll to position [80, 0]
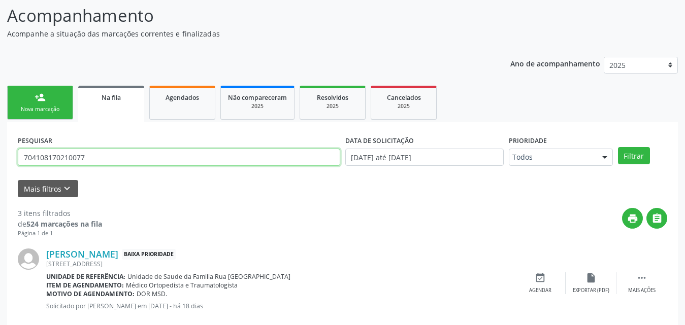
click at [118, 161] on input "704108170210077" at bounding box center [179, 157] width 322 height 17
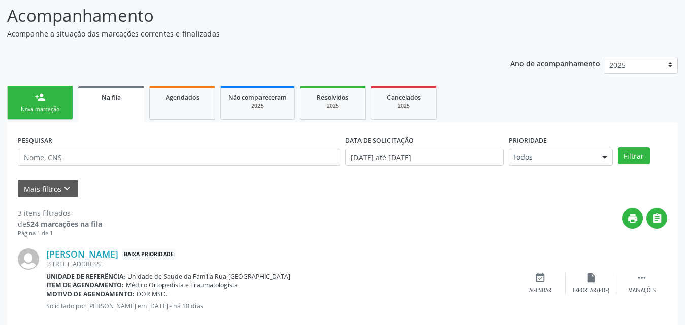
click at [109, 101] on span "Na fila" at bounding box center [110, 97] width 19 height 9
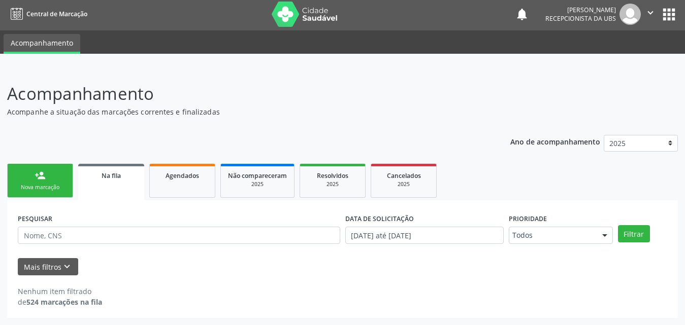
scroll to position [2, 0]
click at [117, 178] on span "Na fila" at bounding box center [110, 176] width 19 height 9
click at [181, 178] on span "Agendados" at bounding box center [181, 176] width 33 height 9
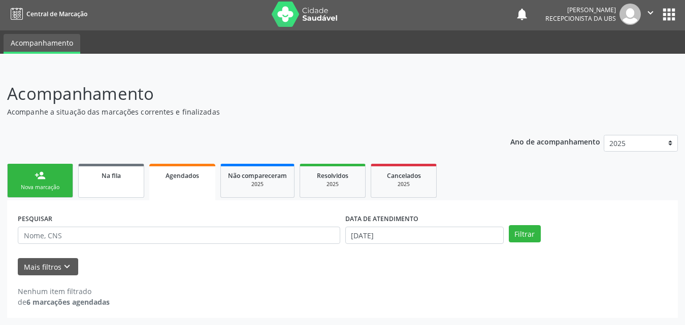
click at [107, 179] on span "Na fila" at bounding box center [110, 176] width 19 height 9
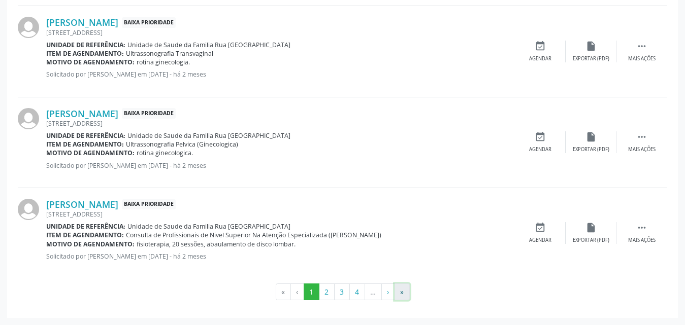
click at [403, 288] on button "»" at bounding box center [401, 292] width 15 height 17
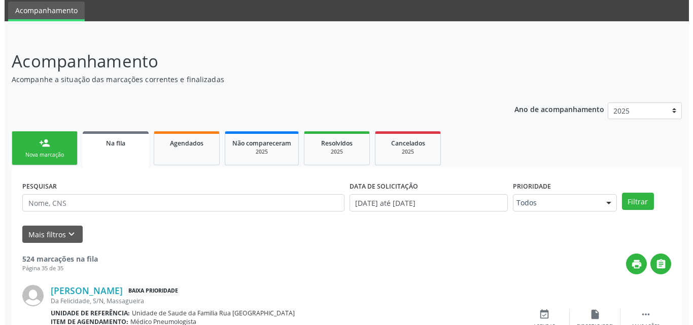
scroll to position [1367, 0]
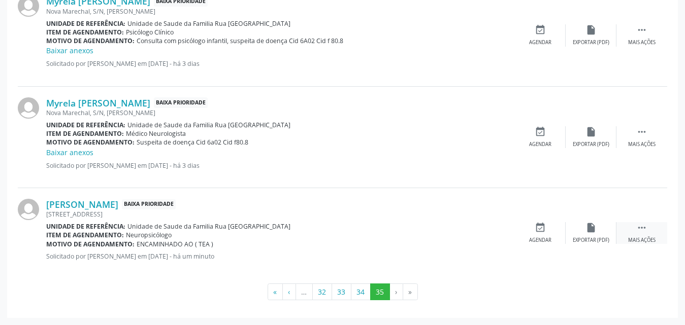
click at [643, 236] on div " Mais ações" at bounding box center [641, 233] width 51 height 22
click at [543, 244] on div "Cancelar" at bounding box center [540, 240] width 24 height 7
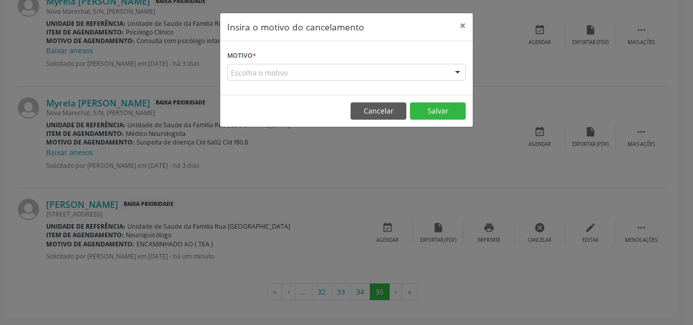
click at [291, 70] on div "Escolha o motivo" at bounding box center [346, 72] width 239 height 17
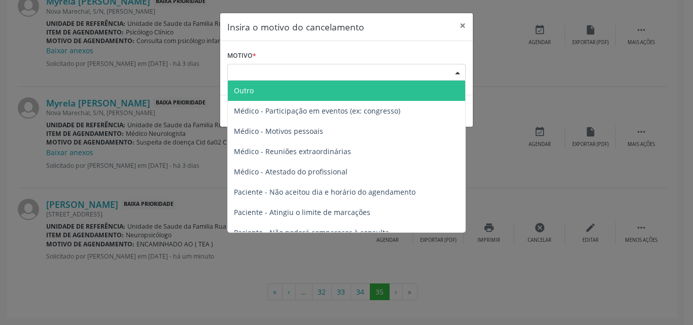
click at [265, 93] on span "Outro" at bounding box center [346, 91] width 237 height 20
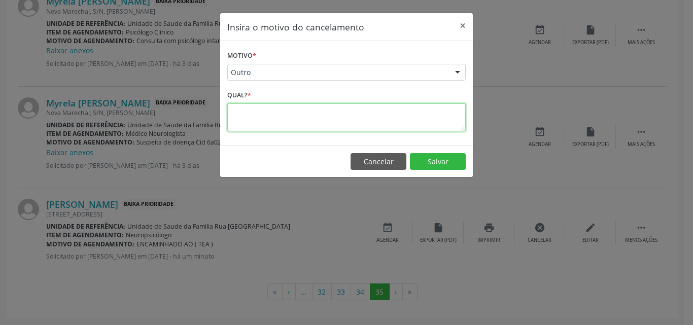
click at [257, 120] on textarea at bounding box center [346, 118] width 239 height 28
type textarea "FALTOU A FOTO DA SOLICITACAO."
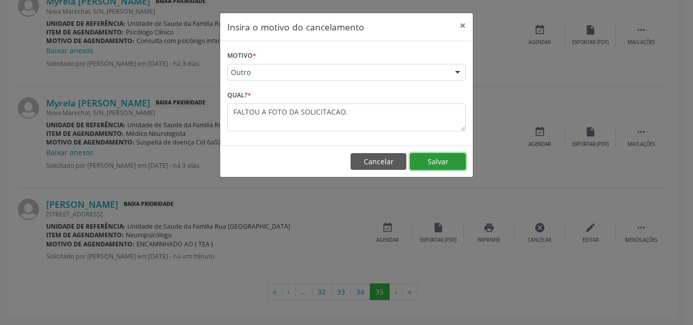
click at [447, 167] on button "Salvar" at bounding box center [438, 161] width 56 height 17
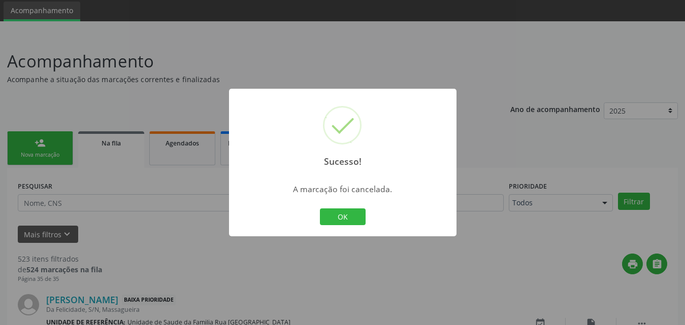
scroll to position [1285, 0]
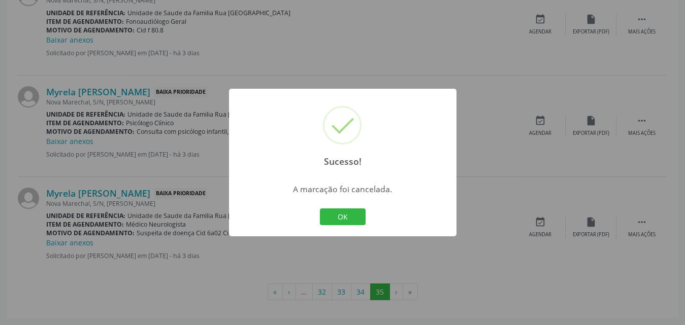
click at [481, 54] on div "Sucesso! × A marcação foi cancelada. OK Cancel" at bounding box center [342, 162] width 685 height 325
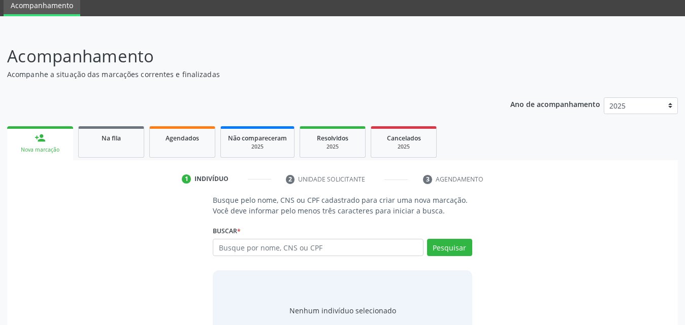
scroll to position [80, 0]
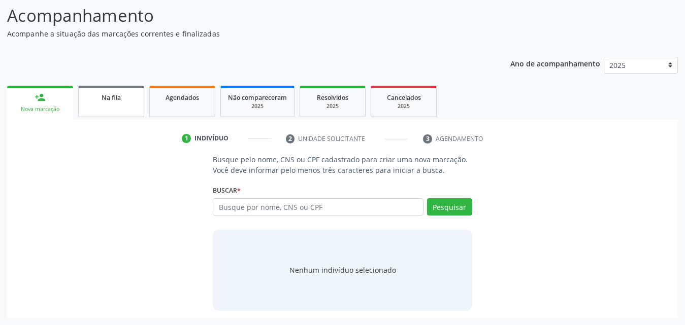
click at [127, 103] on link "Na fila" at bounding box center [111, 101] width 66 height 31
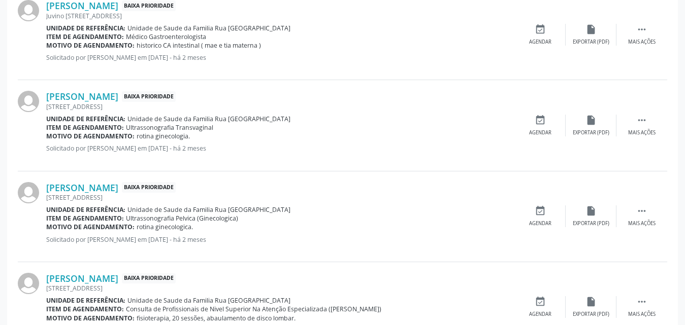
scroll to position [1438, 0]
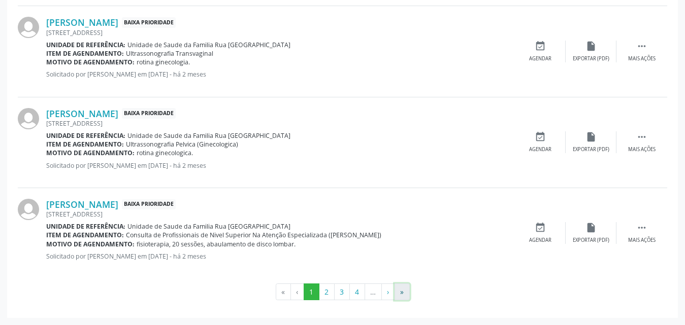
click at [403, 296] on button "»" at bounding box center [401, 292] width 15 height 17
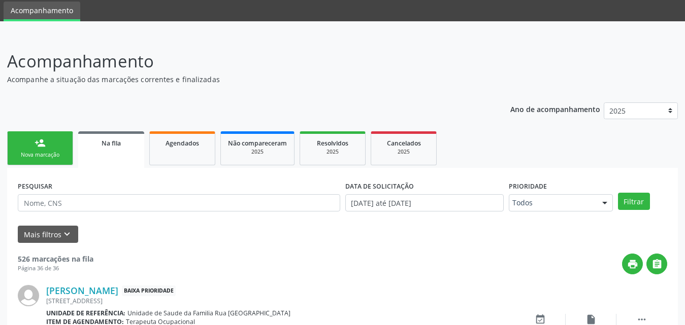
scroll to position [132, 0]
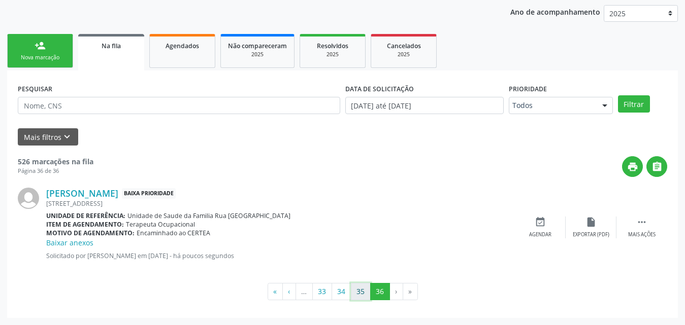
click at [366, 293] on button "35" at bounding box center [361, 291] width 20 height 17
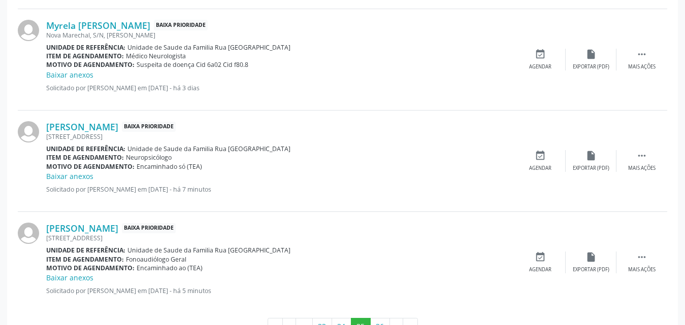
scroll to position [1480, 0]
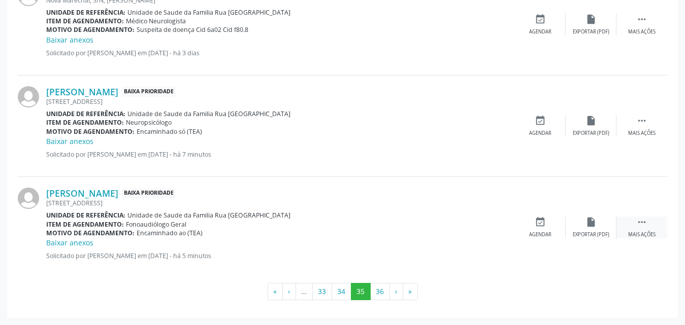
click at [643, 227] on icon "" at bounding box center [641, 222] width 11 height 11
click at [591, 232] on div "Editar" at bounding box center [591, 234] width 16 height 7
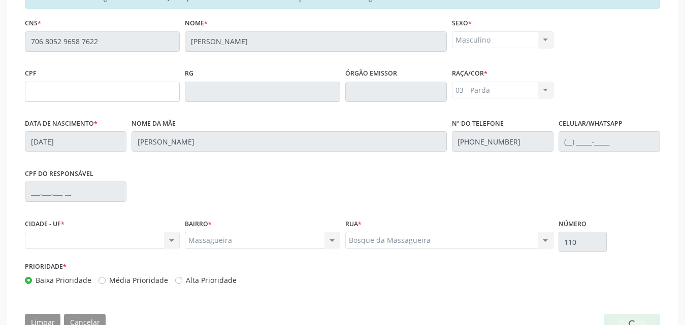
scroll to position [282, 0]
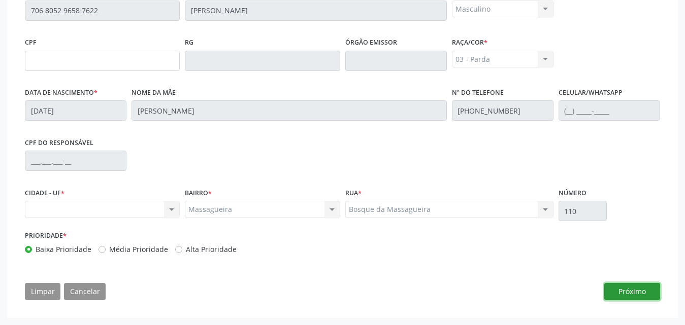
click at [634, 293] on button "Próximo" at bounding box center [632, 291] width 56 height 17
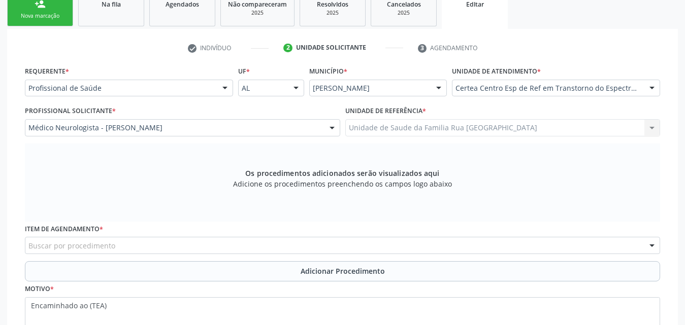
scroll to position [261, 0]
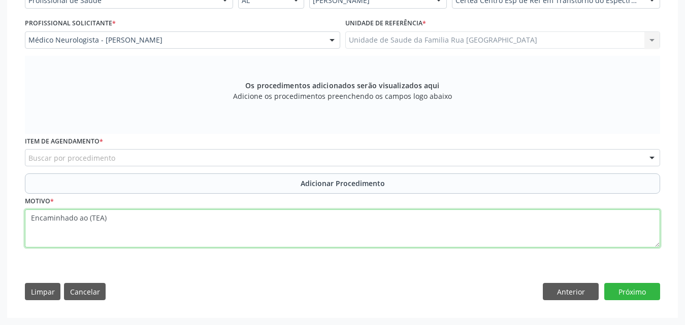
drag, startPoint x: 101, startPoint y: 219, endPoint x: 155, endPoint y: 213, distance: 54.6
click at [101, 219] on textarea "Encaminhado ao (TEA)" at bounding box center [342, 229] width 635 height 39
type textarea "Encaminhado ao (CERTEA)"
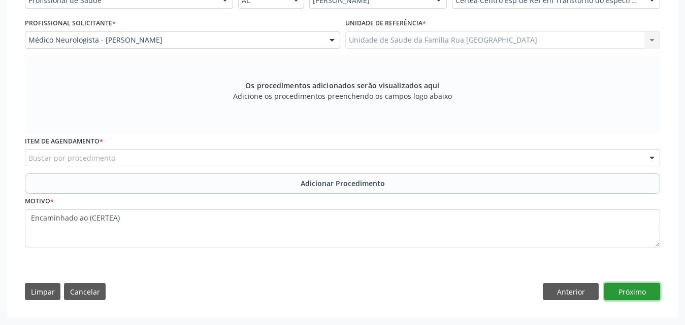
click at [638, 291] on button "Próximo" at bounding box center [632, 291] width 56 height 17
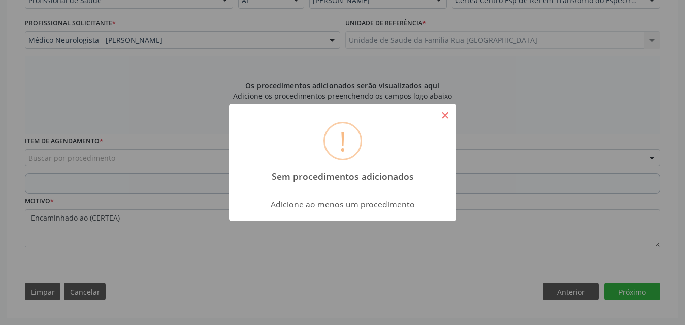
click at [448, 117] on button "×" at bounding box center [444, 115] width 17 height 17
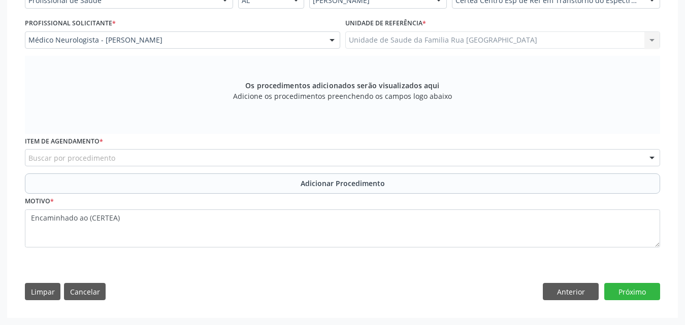
click at [317, 161] on div "Buscar por procedimento" at bounding box center [342, 157] width 635 height 17
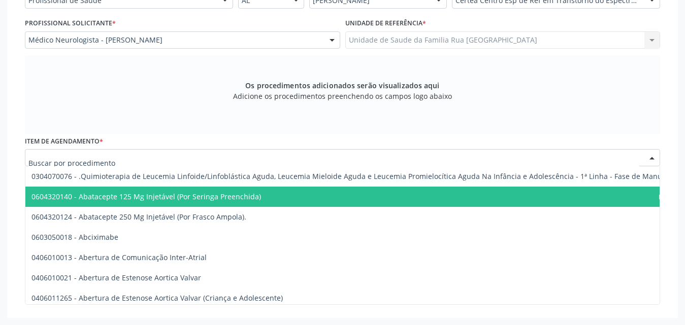
click at [9, 106] on div "check Indivíduo 2 Unidade solicitante 3 Agendamento Essa busca está integrada c…" at bounding box center [342, 129] width 670 height 377
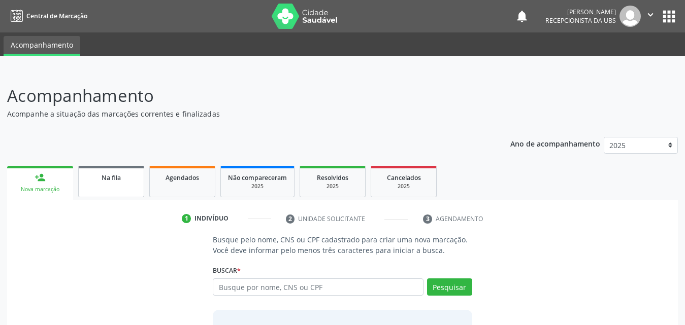
click at [117, 188] on link "Na fila" at bounding box center [111, 181] width 66 height 31
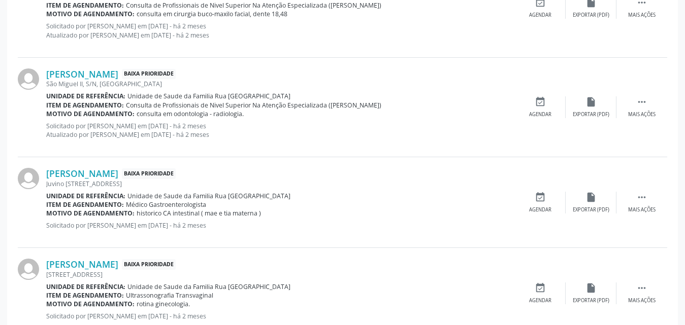
scroll to position [1438, 0]
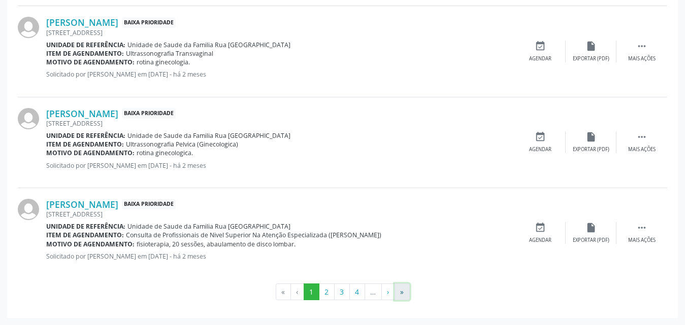
click at [401, 295] on button "»" at bounding box center [401, 292] width 15 height 17
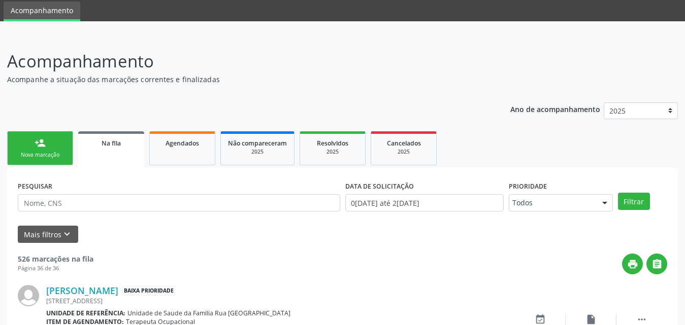
scroll to position [132, 0]
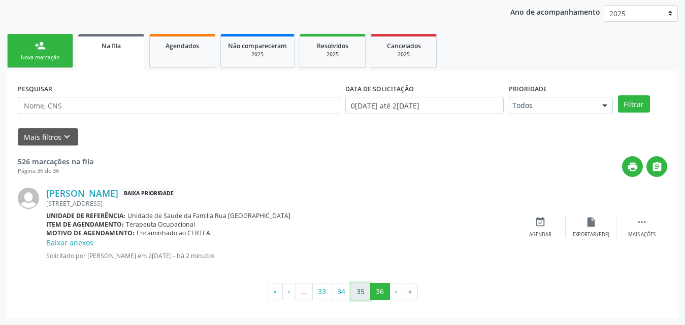
click at [362, 294] on button "35" at bounding box center [361, 291] width 20 height 17
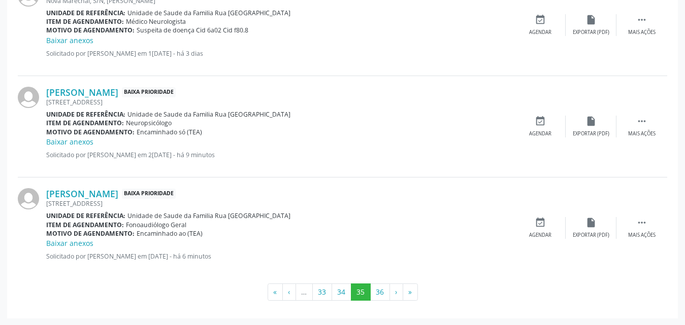
scroll to position [1480, 0]
click at [645, 224] on icon "" at bounding box center [641, 222] width 11 height 11
click at [596, 237] on div "Editar" at bounding box center [591, 234] width 16 height 7
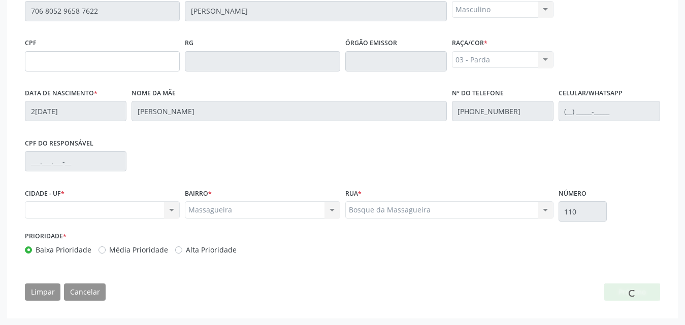
scroll to position [282, 0]
click at [628, 289] on button "Próximo" at bounding box center [632, 291] width 56 height 17
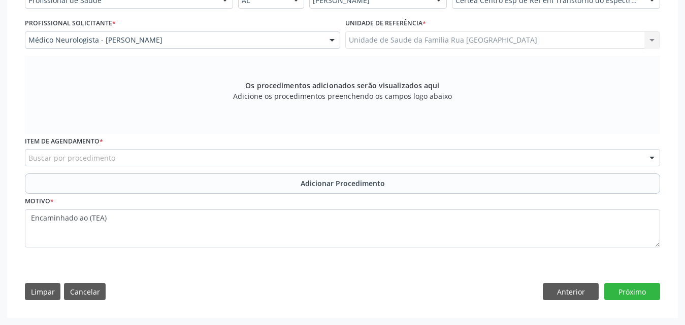
scroll to position [261, 0]
click at [313, 162] on div "Buscar por procedimento" at bounding box center [342, 157] width 635 height 17
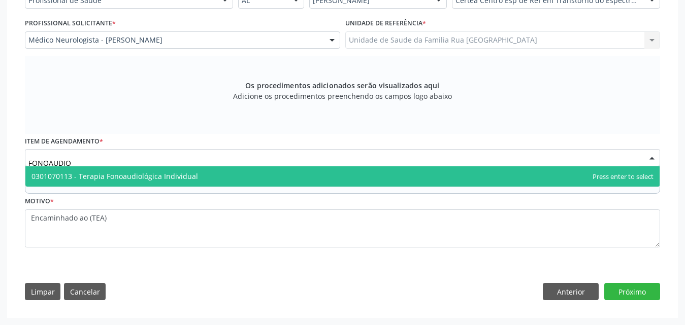
type input "FONOAUDI"
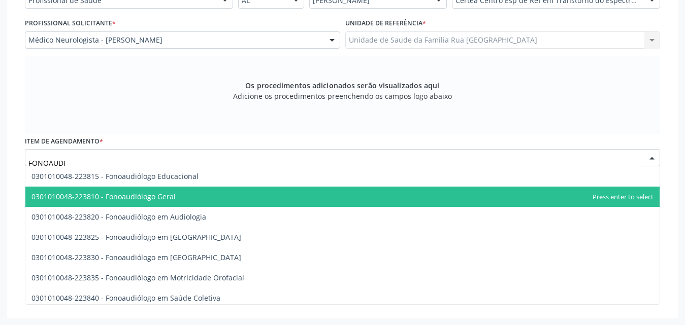
click at [110, 200] on span "0301010048-223810 - Fonoaudiólogo Geral" at bounding box center [103, 197] width 144 height 10
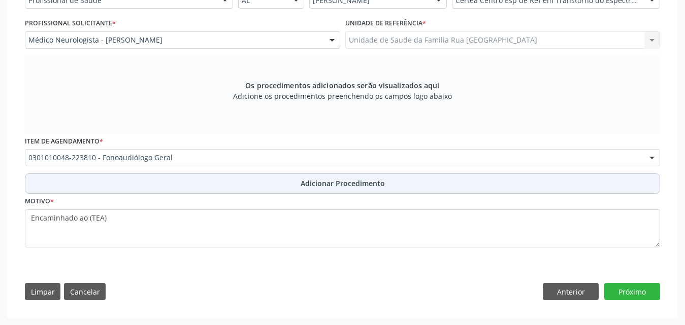
click at [357, 186] on span "Adicionar Procedimento" at bounding box center [342, 183] width 84 height 11
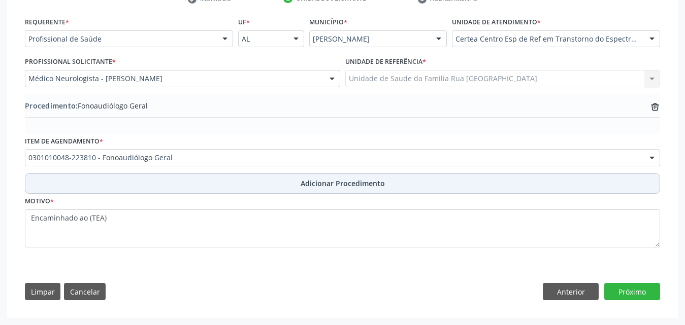
scroll to position [223, 0]
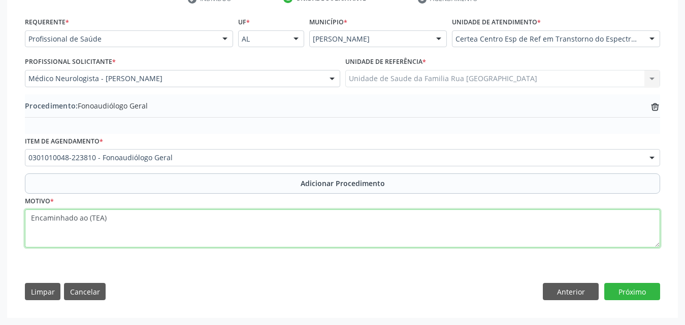
drag, startPoint x: 90, startPoint y: 218, endPoint x: 198, endPoint y: 219, distance: 107.6
click at [91, 218] on textarea "Encaminhado ao (TEA)" at bounding box center [342, 229] width 635 height 39
type textarea "Encaminhado ao (CERTEA)"
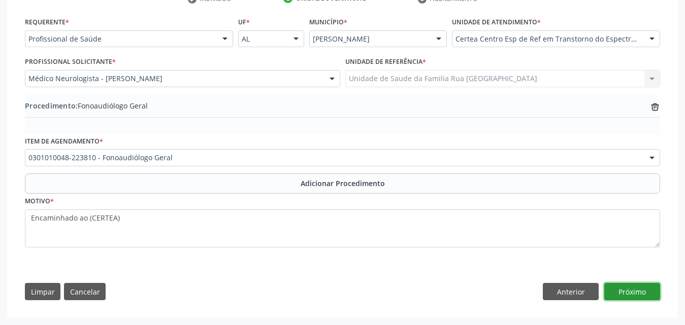
click at [632, 291] on button "Próximo" at bounding box center [632, 291] width 56 height 17
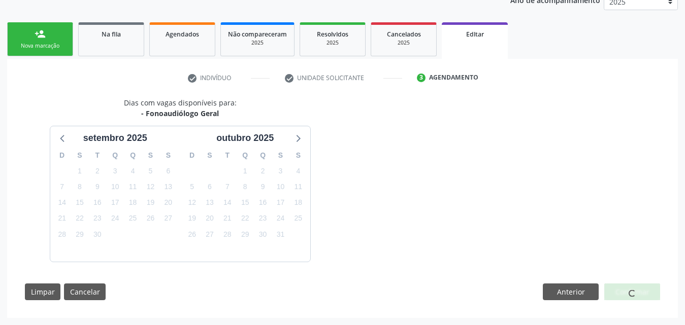
scroll to position [174, 0]
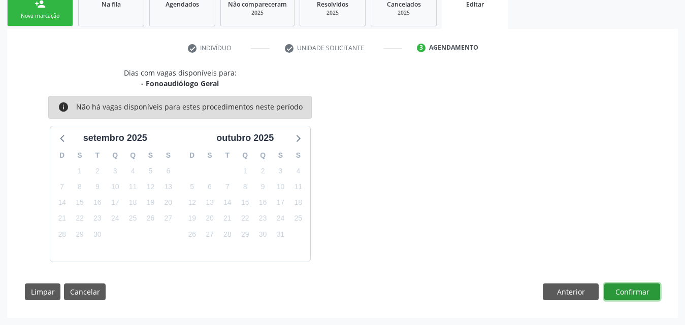
click at [632, 291] on button "Confirmar" at bounding box center [632, 292] width 56 height 17
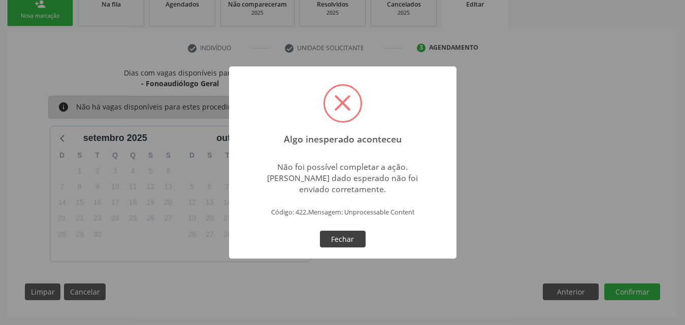
click at [351, 242] on button "Fechar" at bounding box center [343, 239] width 46 height 17
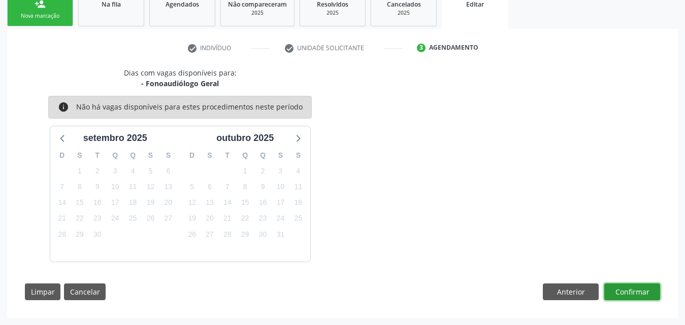
click at [632, 292] on button "Confirmar" at bounding box center [632, 292] width 56 height 17
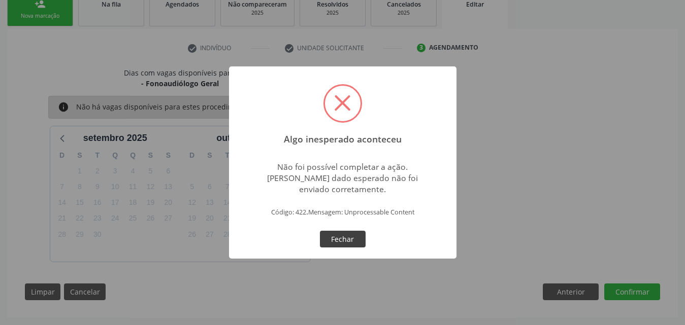
click at [348, 245] on button "Fechar" at bounding box center [343, 239] width 46 height 17
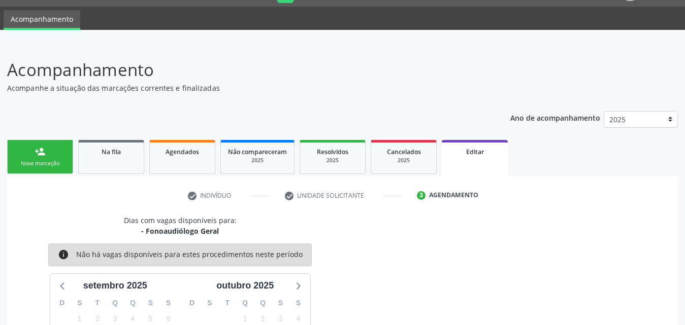
scroll to position [51, 0]
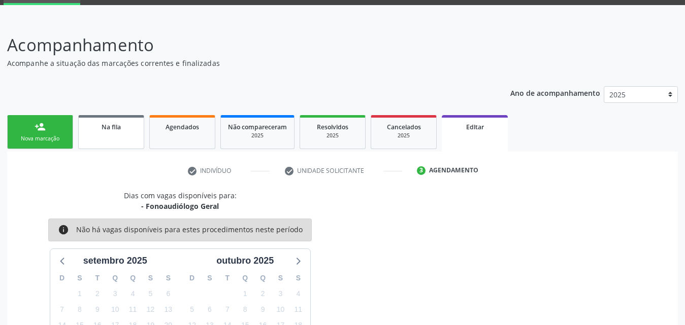
click at [112, 126] on span "Na fila" at bounding box center [110, 127] width 19 height 9
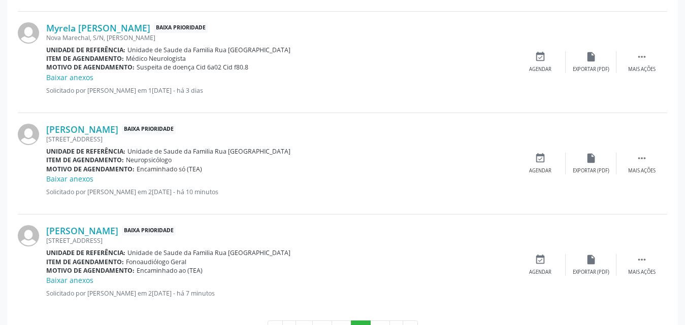
scroll to position [1480, 0]
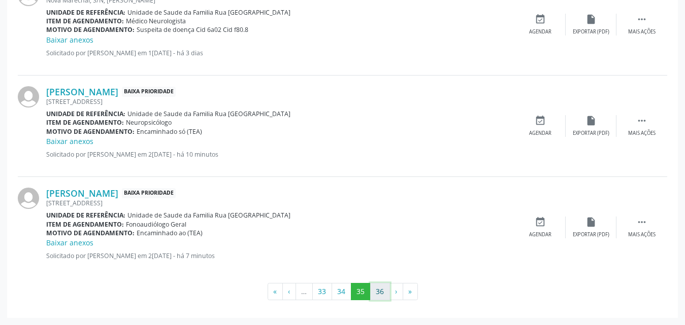
click at [377, 292] on button "36" at bounding box center [380, 291] width 20 height 17
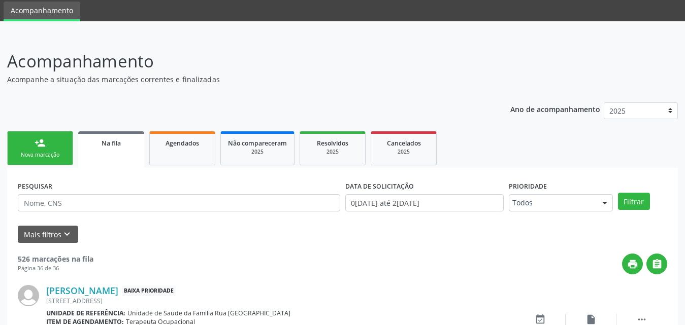
scroll to position [132, 0]
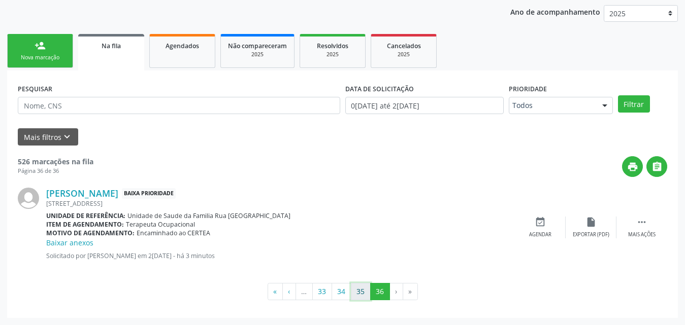
click at [362, 294] on button "35" at bounding box center [361, 291] width 20 height 17
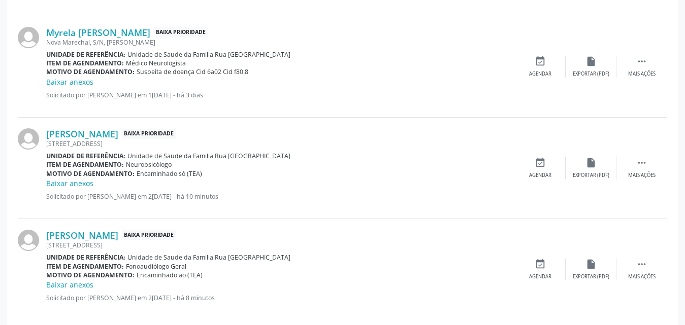
scroll to position [1480, 0]
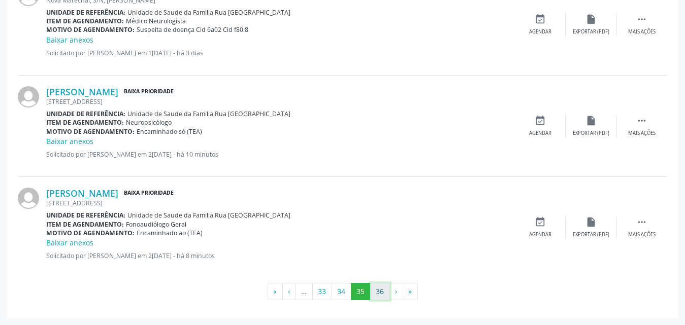
click at [378, 289] on button "36" at bounding box center [380, 291] width 20 height 17
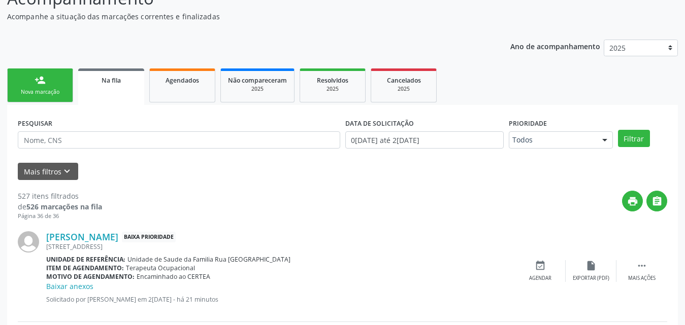
scroll to position [0, 0]
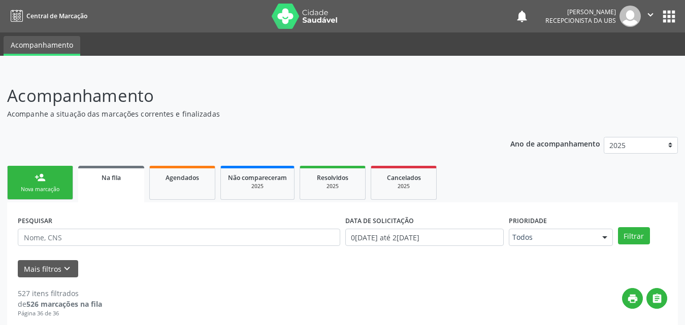
click at [120, 180] on span "Na fila" at bounding box center [110, 178] width 19 height 9
click at [207, 185] on link "Agendados" at bounding box center [182, 183] width 66 height 34
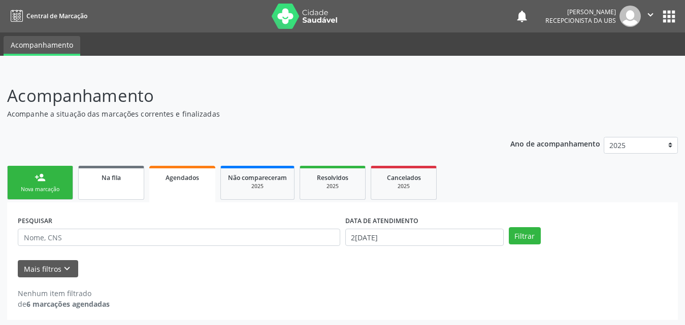
click at [119, 188] on link "Na fila" at bounding box center [111, 183] width 66 height 34
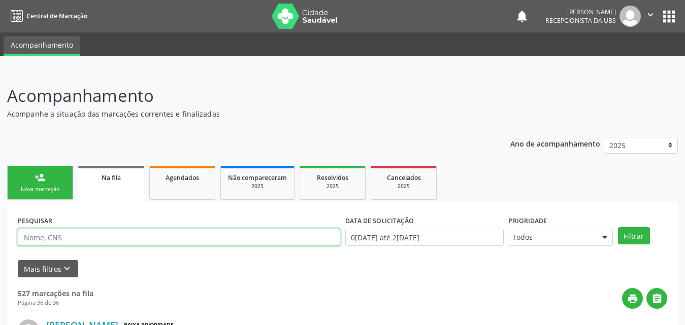
click at [121, 239] on input "text" at bounding box center [179, 237] width 322 height 17
type input "705107435631870"
click at [618, 227] on button "Filtrar" at bounding box center [634, 235] width 32 height 17
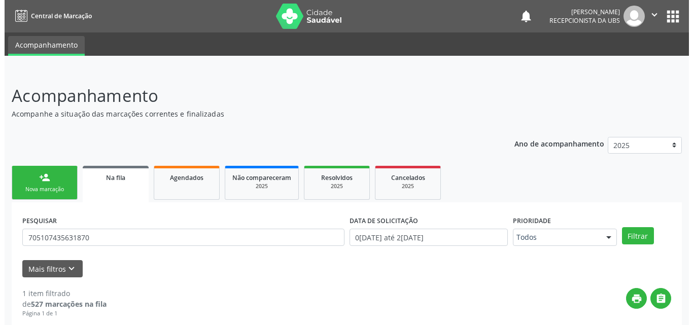
scroll to position [101, 0]
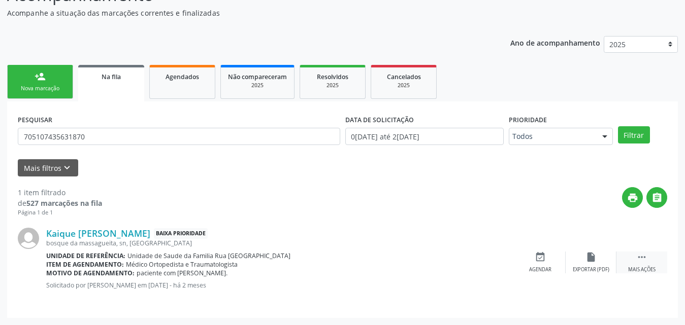
click at [641, 261] on icon "" at bounding box center [641, 257] width 11 height 11
click at [538, 270] on div "Cancelar" at bounding box center [540, 269] width 24 height 7
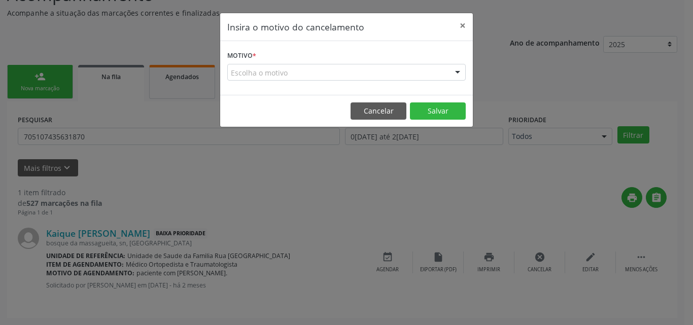
click at [321, 73] on div "Escolha o motivo" at bounding box center [346, 72] width 239 height 17
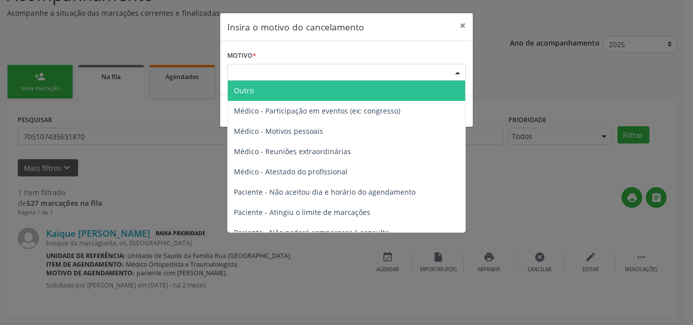
click at [266, 90] on span "Outro" at bounding box center [346, 91] width 237 height 20
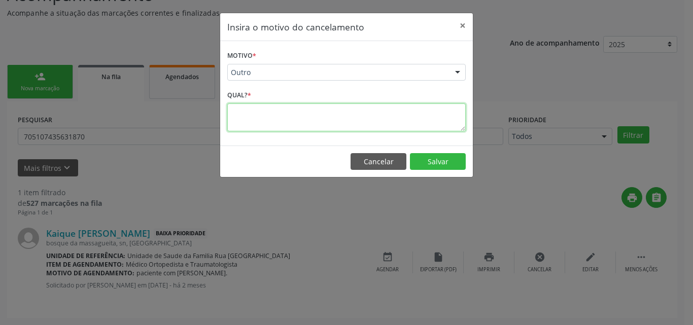
click at [315, 120] on textarea at bounding box center [346, 118] width 239 height 28
type textarea "FALTOU A FOTO"
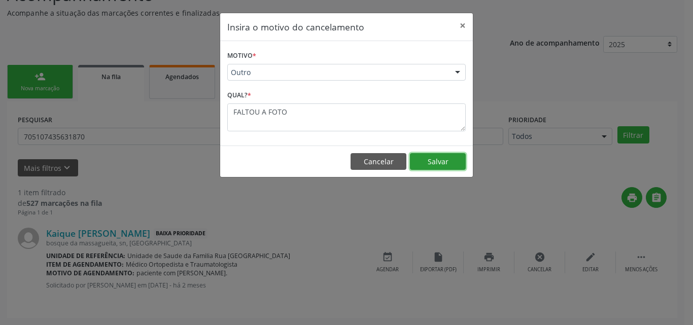
click at [445, 160] on button "Salvar" at bounding box center [438, 161] width 56 height 17
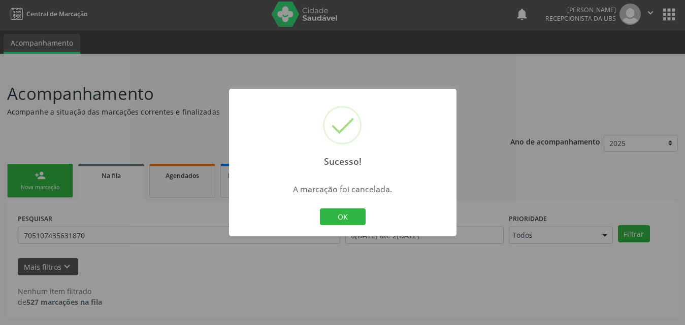
scroll to position [2, 0]
click at [341, 218] on button "OK" at bounding box center [343, 217] width 46 height 17
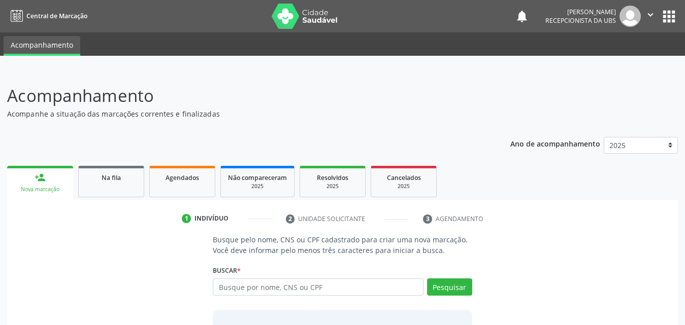
scroll to position [80, 0]
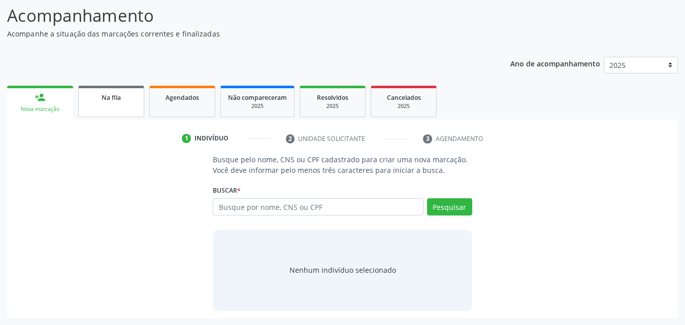
click at [107, 95] on span "Na fila" at bounding box center [110, 97] width 19 height 9
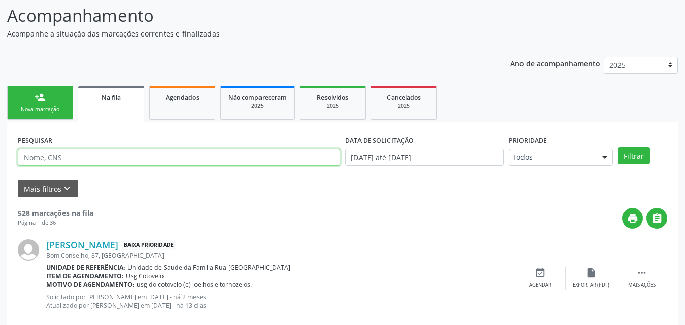
click at [183, 152] on input "text" at bounding box center [179, 157] width 322 height 17
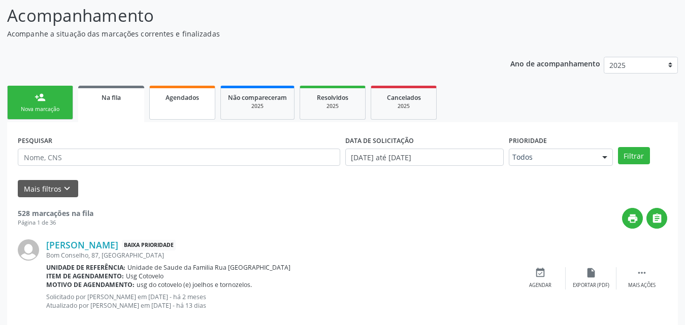
click at [181, 97] on span "Agendados" at bounding box center [181, 97] width 33 height 9
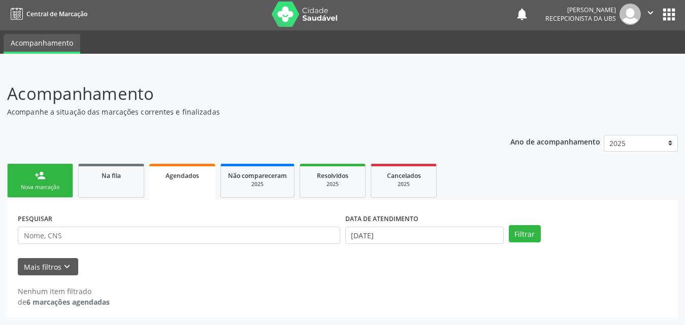
scroll to position [2, 0]
click at [109, 172] on span "Na fila" at bounding box center [110, 176] width 19 height 9
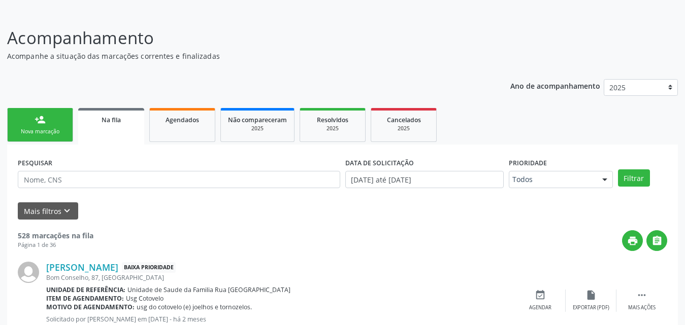
scroll to position [53, 0]
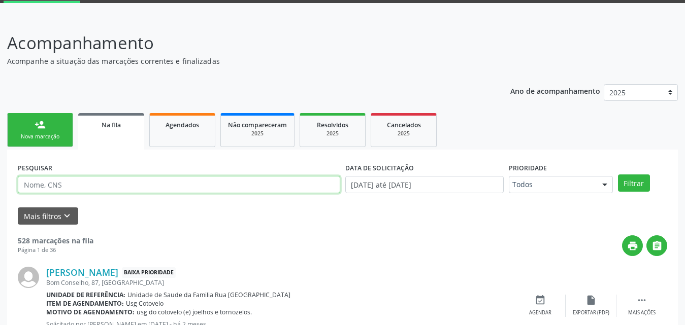
click at [96, 186] on input "text" at bounding box center [179, 184] width 322 height 17
type input "705607425529718"
click at [618, 175] on button "Filtrar" at bounding box center [634, 183] width 32 height 17
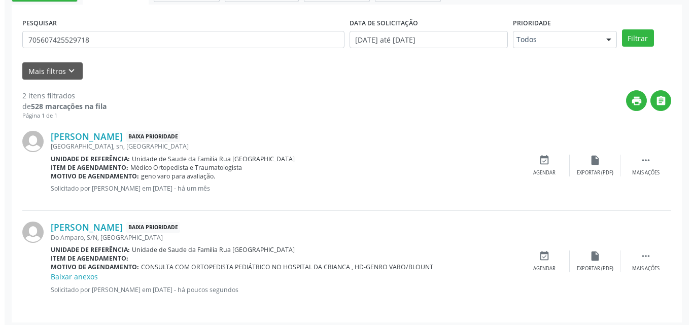
scroll to position [202, 0]
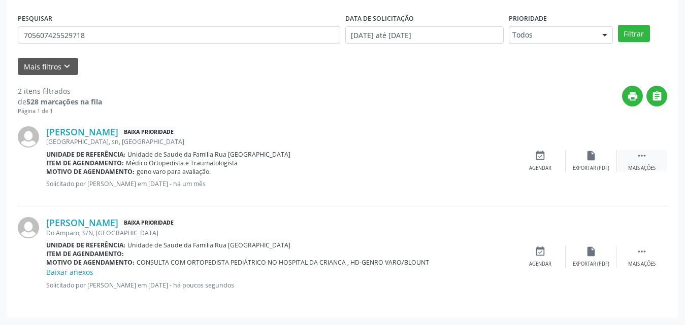
click at [643, 159] on icon "" at bounding box center [641, 155] width 11 height 11
click at [547, 167] on div "Cancelar" at bounding box center [540, 168] width 24 height 7
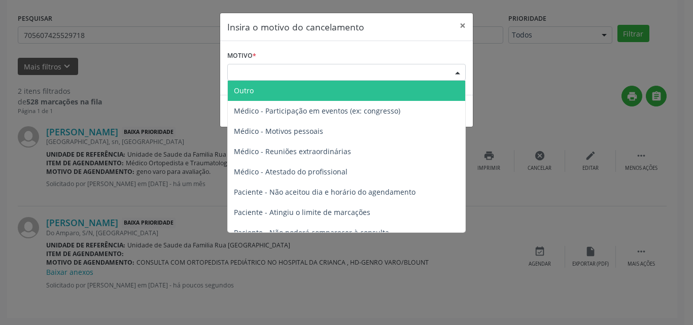
click at [274, 72] on div "Escolha o motivo" at bounding box center [346, 72] width 239 height 17
click at [269, 88] on span "Outro" at bounding box center [346, 91] width 237 height 20
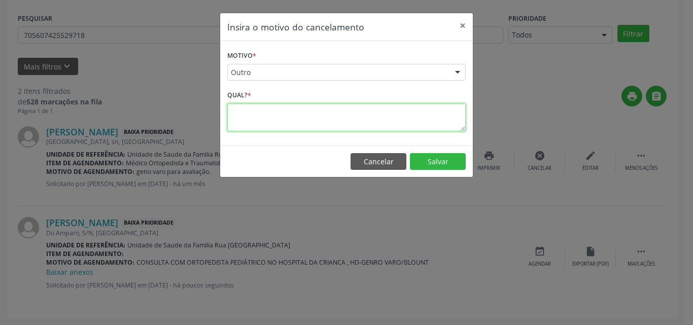
click at [276, 119] on textarea at bounding box center [346, 118] width 239 height 28
type textarea "FALTOU A FOTO DA SOLICITACAO"
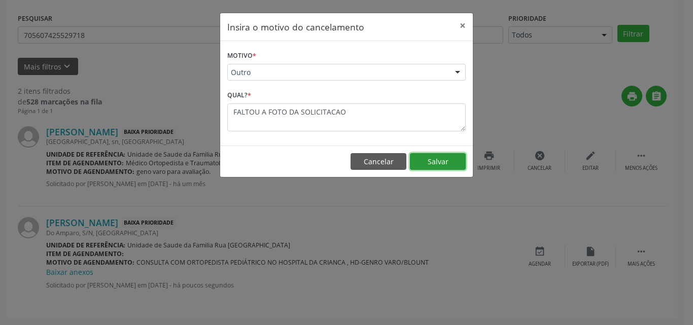
click at [422, 162] on button "Salvar" at bounding box center [438, 161] width 56 height 17
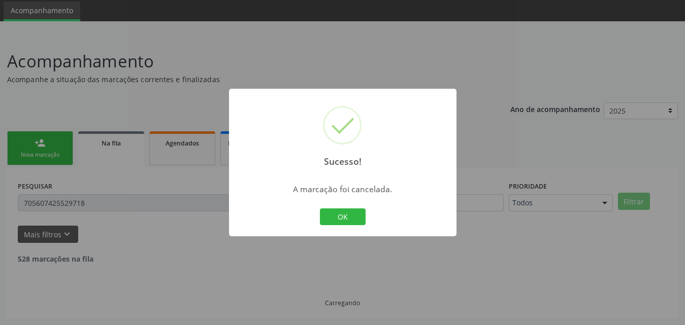
scroll to position [112, 0]
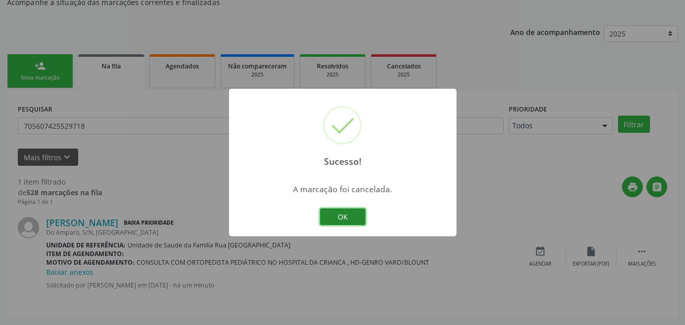
click at [356, 215] on button "OK" at bounding box center [343, 217] width 46 height 17
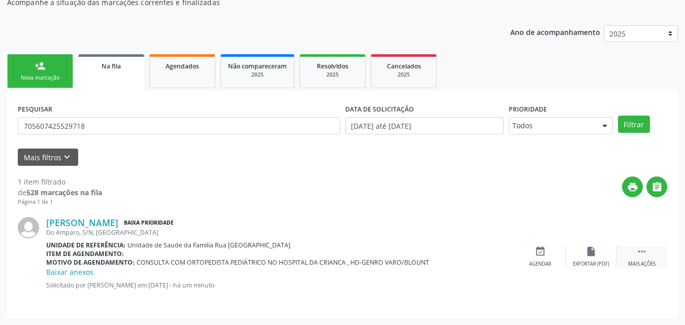
click at [643, 251] on icon "" at bounding box center [641, 251] width 11 height 11
click at [545, 265] on div "Cancelar" at bounding box center [540, 264] width 24 height 7
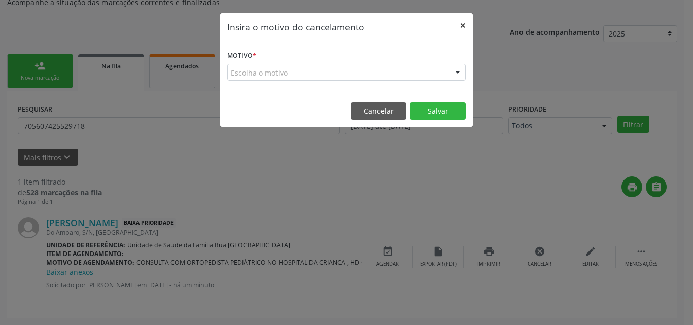
click at [462, 24] on button "×" at bounding box center [463, 25] width 20 height 25
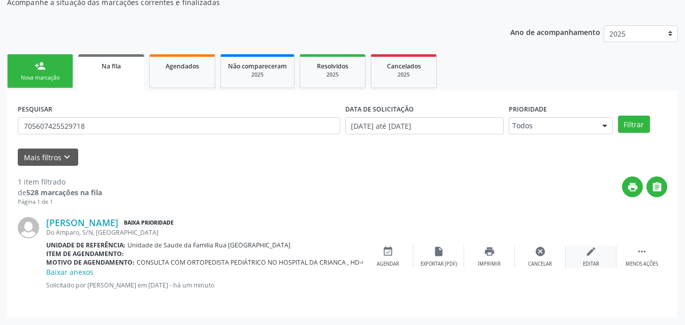
click at [593, 265] on div "Editar" at bounding box center [591, 264] width 16 height 7
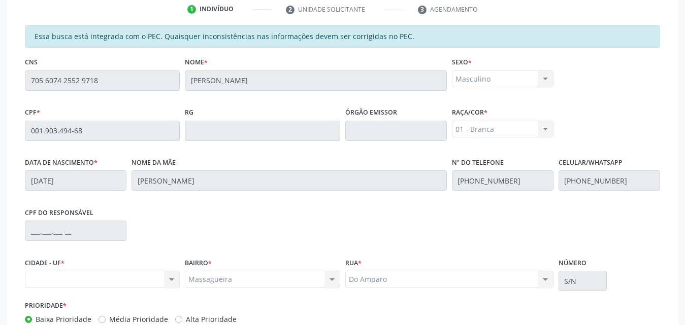
scroll to position [28, 0]
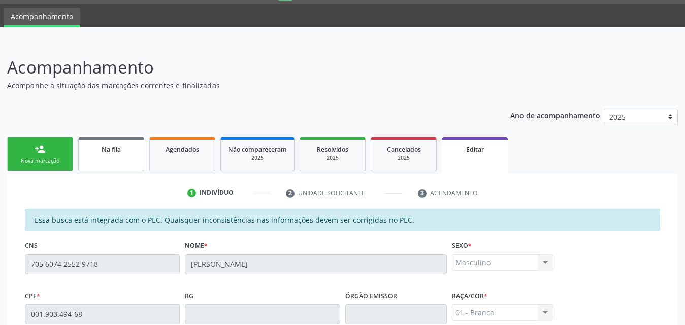
click at [121, 158] on link "Na fila" at bounding box center [111, 155] width 66 height 34
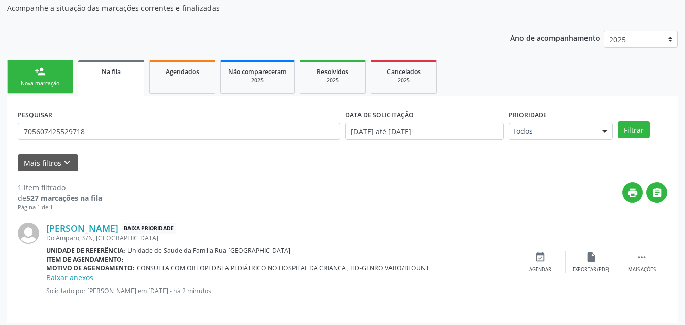
scroll to position [112, 0]
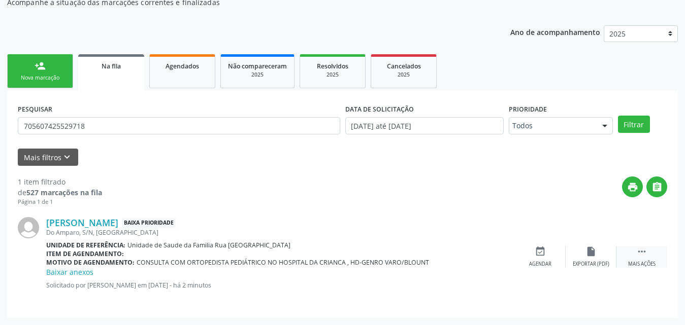
click at [643, 255] on icon "" at bounding box center [641, 251] width 11 height 11
click at [598, 264] on div "Editar" at bounding box center [591, 264] width 16 height 7
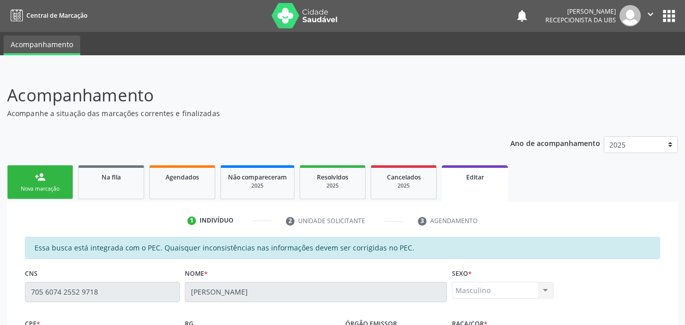
scroll to position [0, 0]
click at [123, 181] on div "Na fila" at bounding box center [111, 177] width 51 height 11
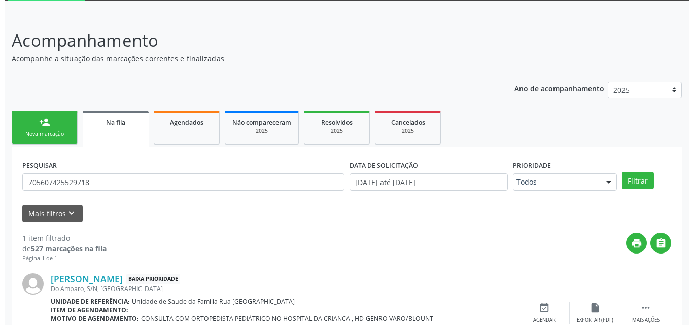
scroll to position [112, 0]
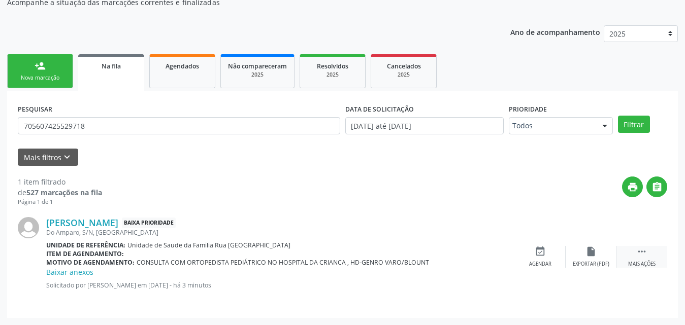
click at [636, 258] on div " Mais ações" at bounding box center [641, 257] width 51 height 22
click at [538, 261] on div "Cancelar" at bounding box center [540, 264] width 24 height 7
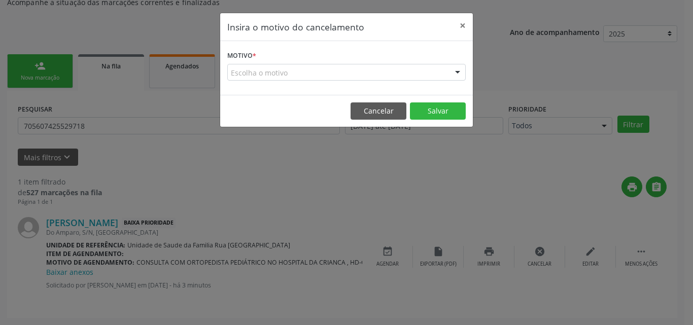
click at [296, 72] on div "Escolha o motivo" at bounding box center [346, 72] width 239 height 17
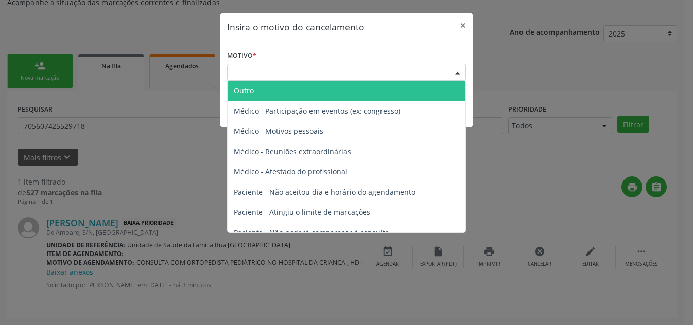
click at [277, 92] on span "Outro" at bounding box center [346, 91] width 237 height 20
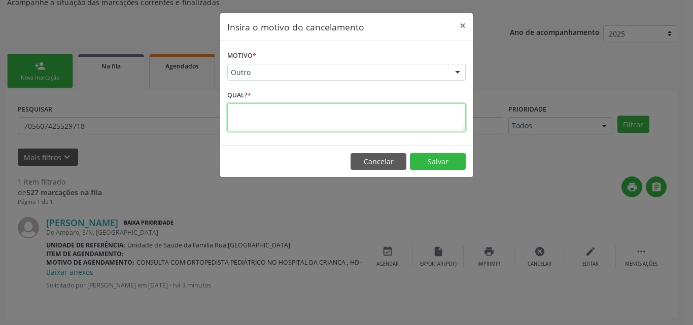
click at [289, 120] on textarea at bounding box center [346, 118] width 239 height 28
type textarea "FALTOU ITEM DE AGENDAMENTO"
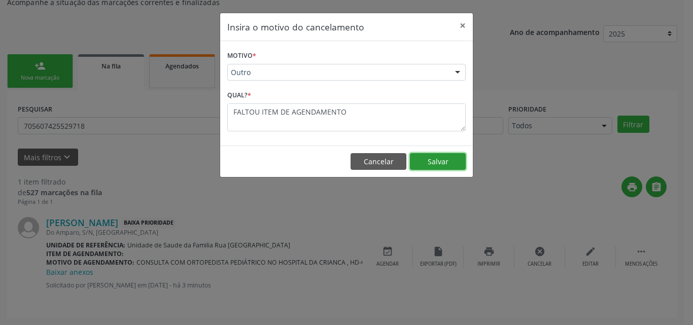
click at [439, 155] on button "Salvar" at bounding box center [438, 161] width 56 height 17
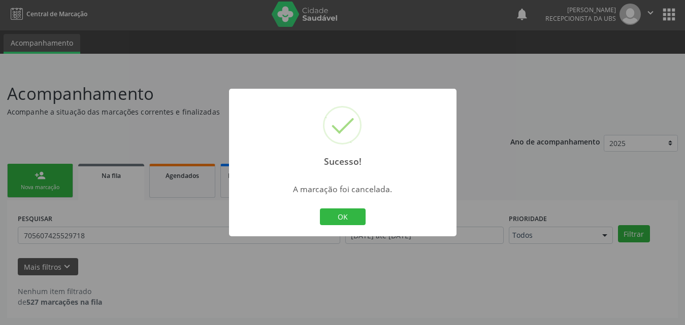
scroll to position [2, 0]
click at [336, 214] on button "OK" at bounding box center [343, 217] width 46 height 17
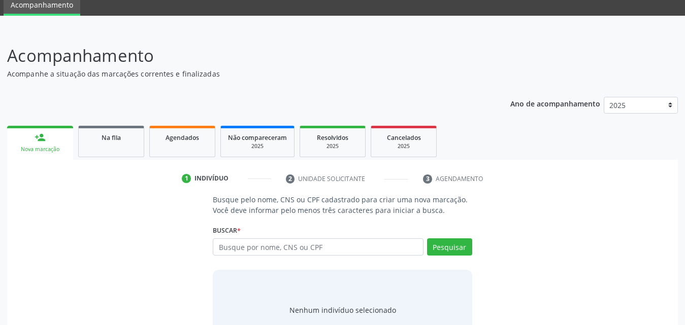
scroll to position [80, 0]
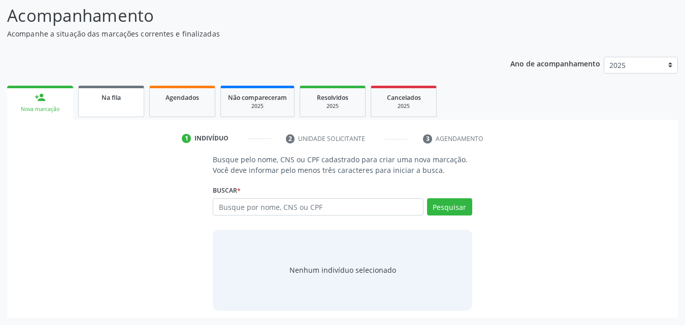
click at [123, 109] on link "Na fila" at bounding box center [111, 101] width 66 height 31
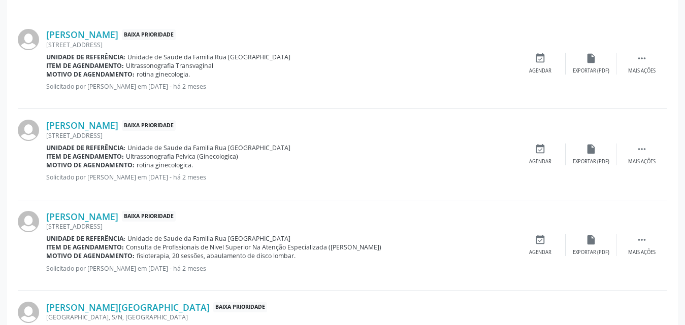
scroll to position [1447, 0]
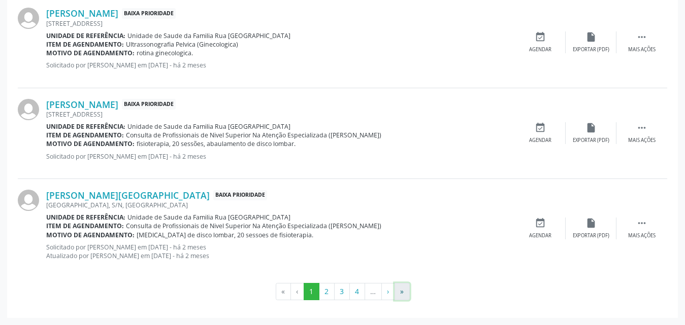
click at [399, 289] on button "»" at bounding box center [401, 291] width 15 height 17
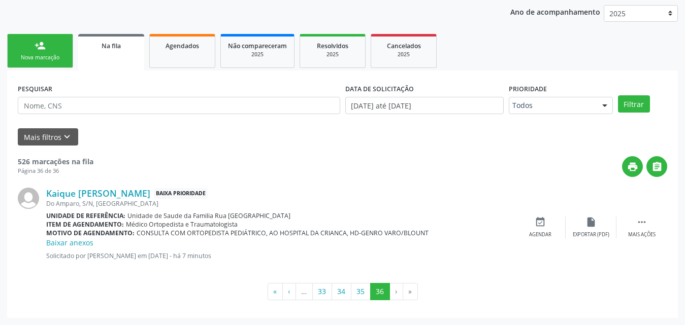
scroll to position [132, 0]
drag, startPoint x: 135, startPoint y: 232, endPoint x: 431, endPoint y: 236, distance: 295.9
click at [431, 236] on div "Motivo de agendamento: CONSULTA COM ORTOPEDISTA PEDIÁTRICO, AO HOSPITAL DA CRIA…" at bounding box center [280, 233] width 468 height 9
copy span "CONSULTA COM ORTOPEDISTA PEDIÁTRICO, AO HOSPITAL DA CRIANCA, HD-GENRO VARO/BLOU…"
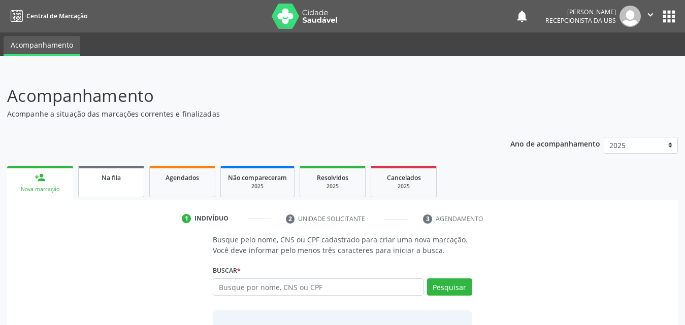
click at [116, 180] on span "Na fila" at bounding box center [110, 178] width 19 height 9
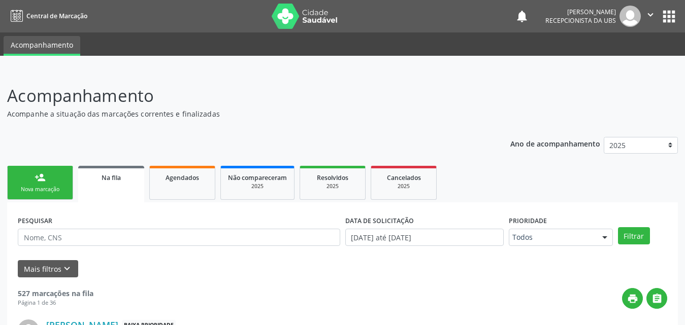
click at [104, 183] on link "Na fila" at bounding box center [111, 184] width 66 height 37
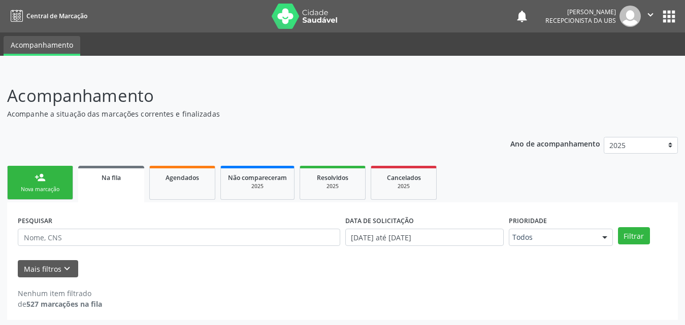
scroll to position [2, 0]
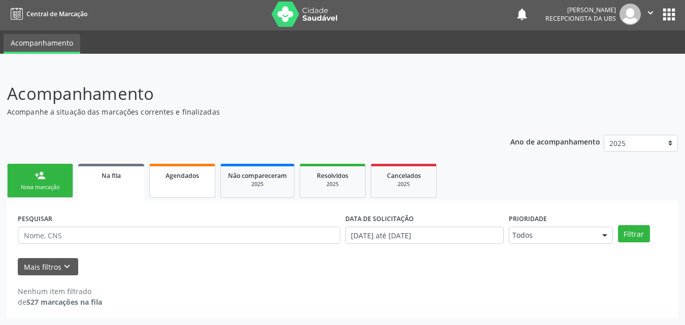
click at [174, 180] on span "Agendados" at bounding box center [181, 176] width 33 height 9
click at [111, 180] on div "Na fila" at bounding box center [111, 175] width 51 height 11
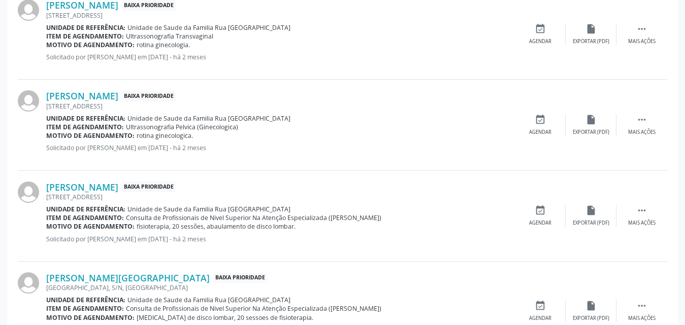
scroll to position [1447, 0]
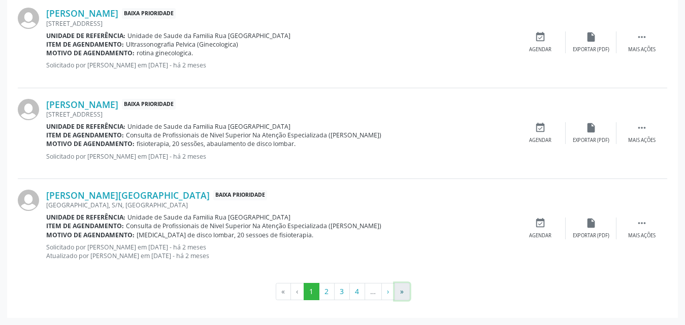
click at [401, 289] on button "»" at bounding box center [401, 291] width 15 height 17
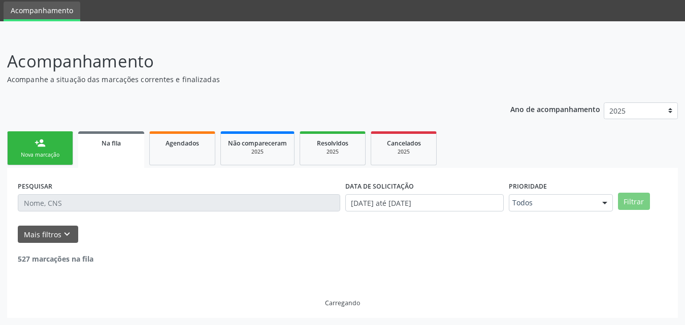
scroll to position [233, 0]
